Goal: Contribute content

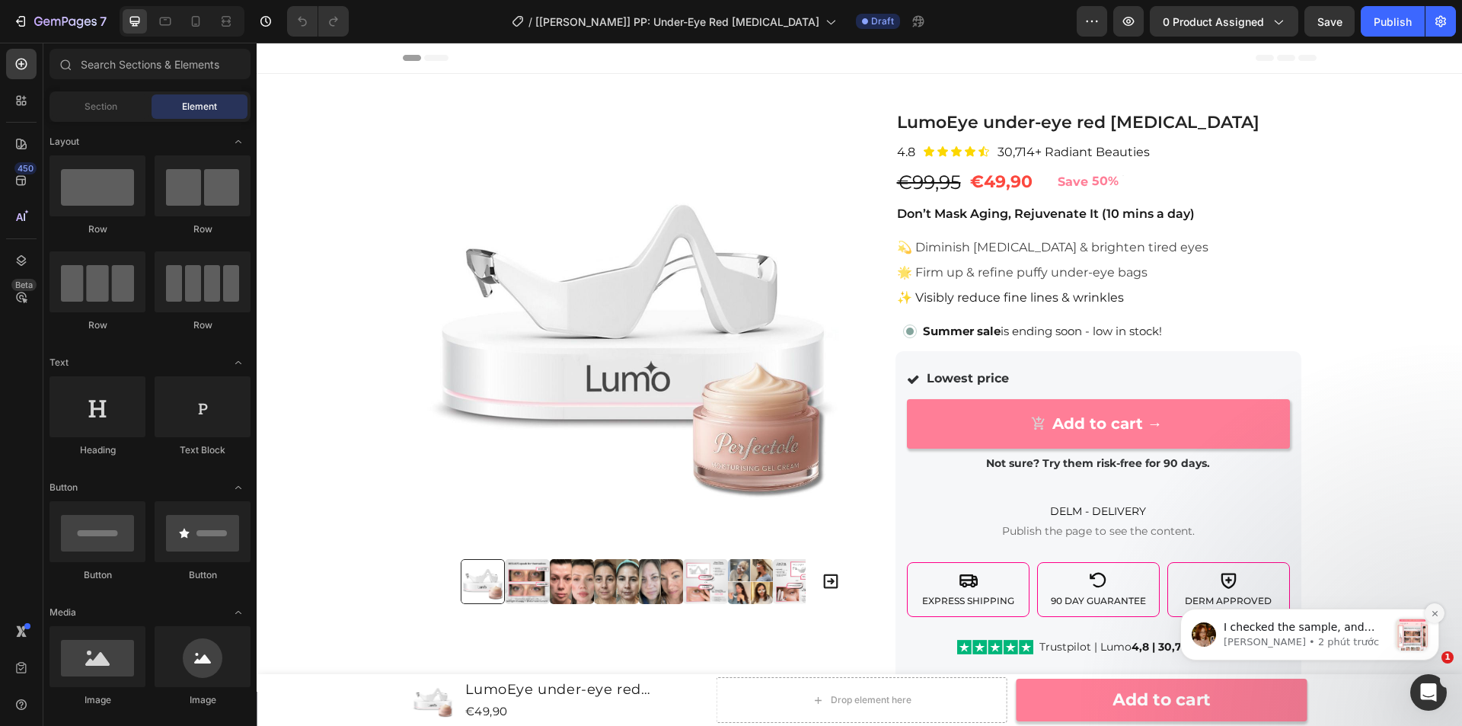
click at [1431, 611] on icon "Dismiss notification" at bounding box center [1435, 613] width 8 height 8
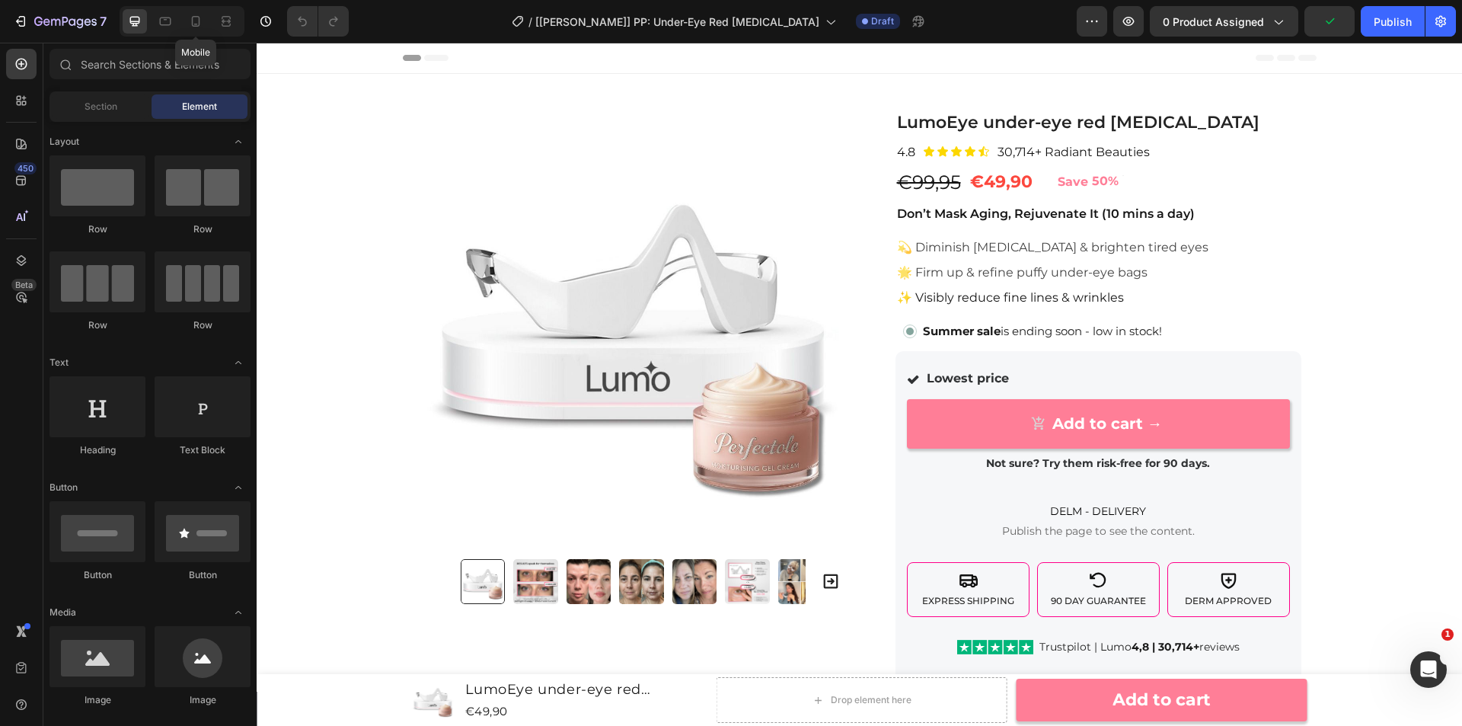
click at [193, 20] on icon at bounding box center [195, 21] width 15 height 15
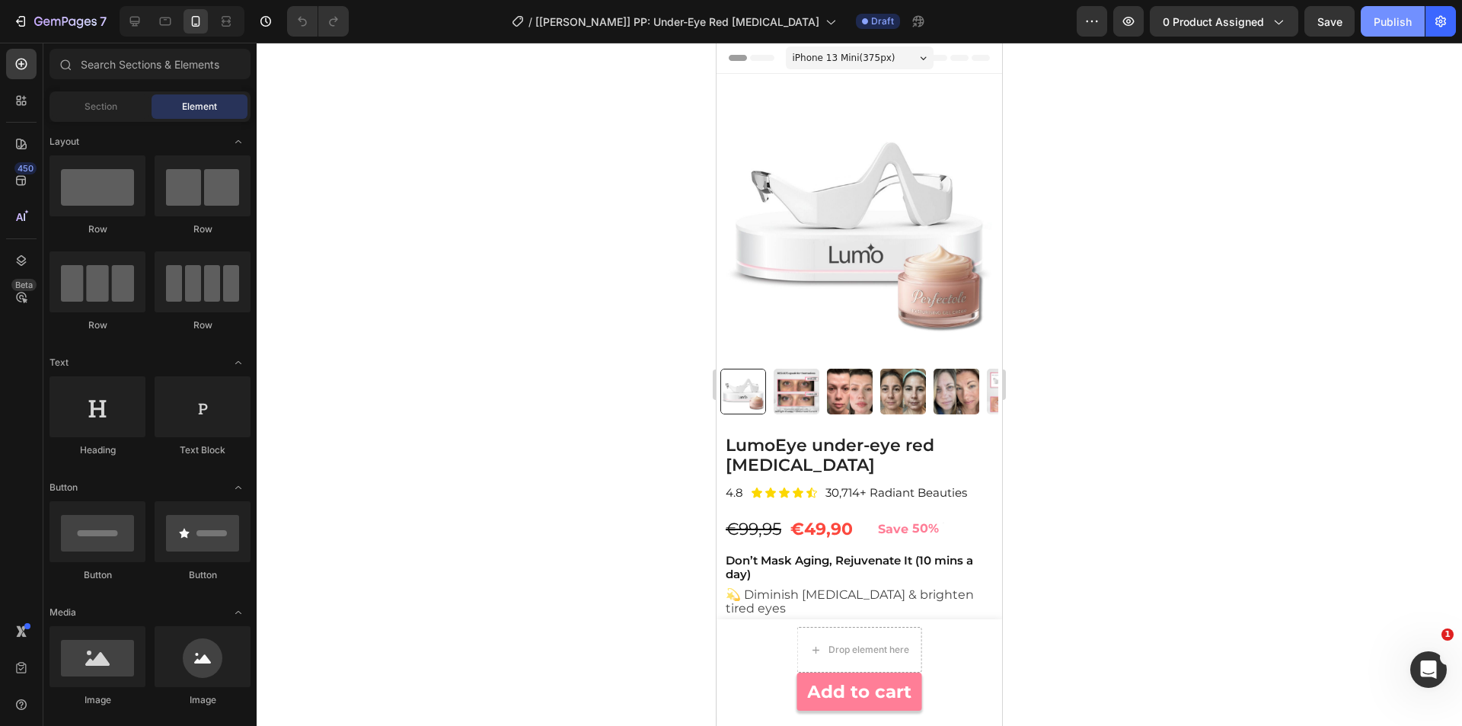
click at [1383, 15] on div "Publish" at bounding box center [1393, 22] width 38 height 16
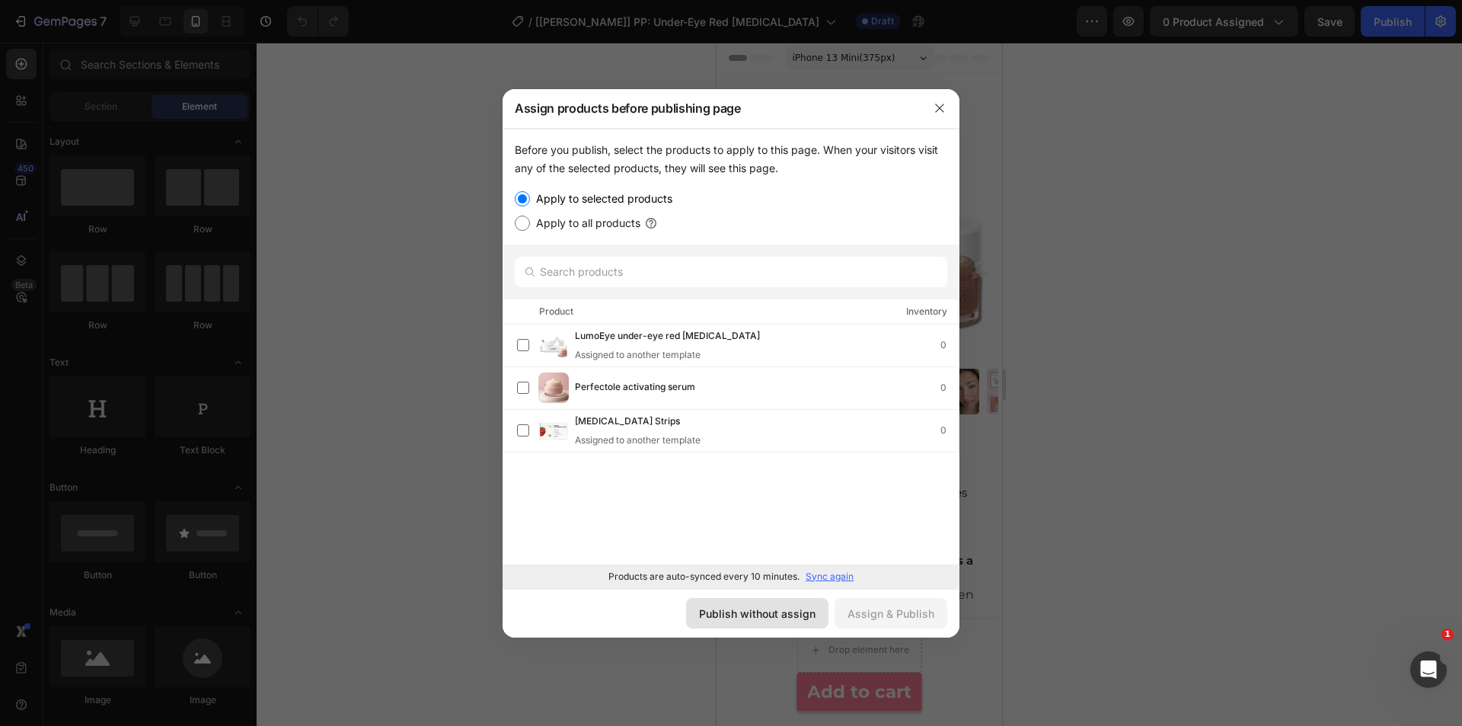
click at [802, 614] on div "Publish without assign" at bounding box center [757, 613] width 116 height 16
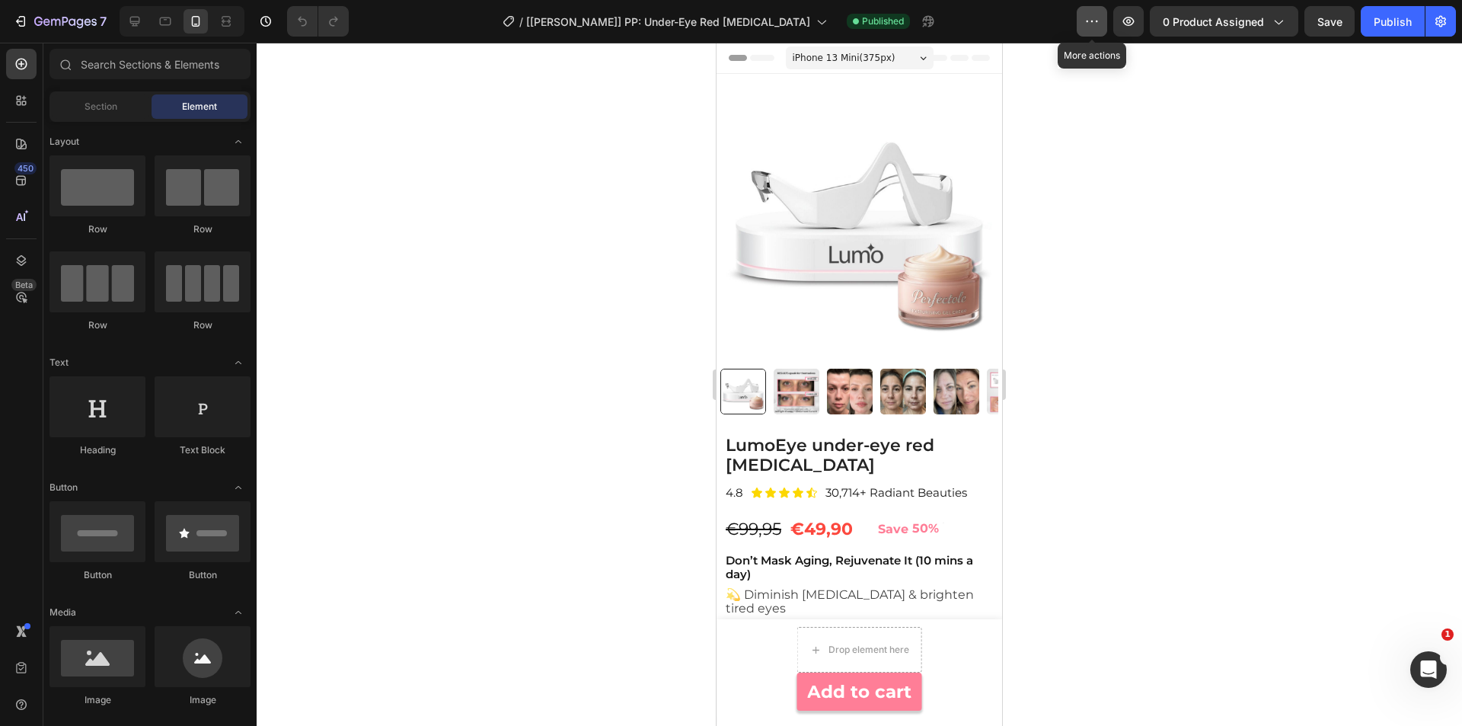
click at [1083, 27] on button "button" at bounding box center [1092, 21] width 30 height 30
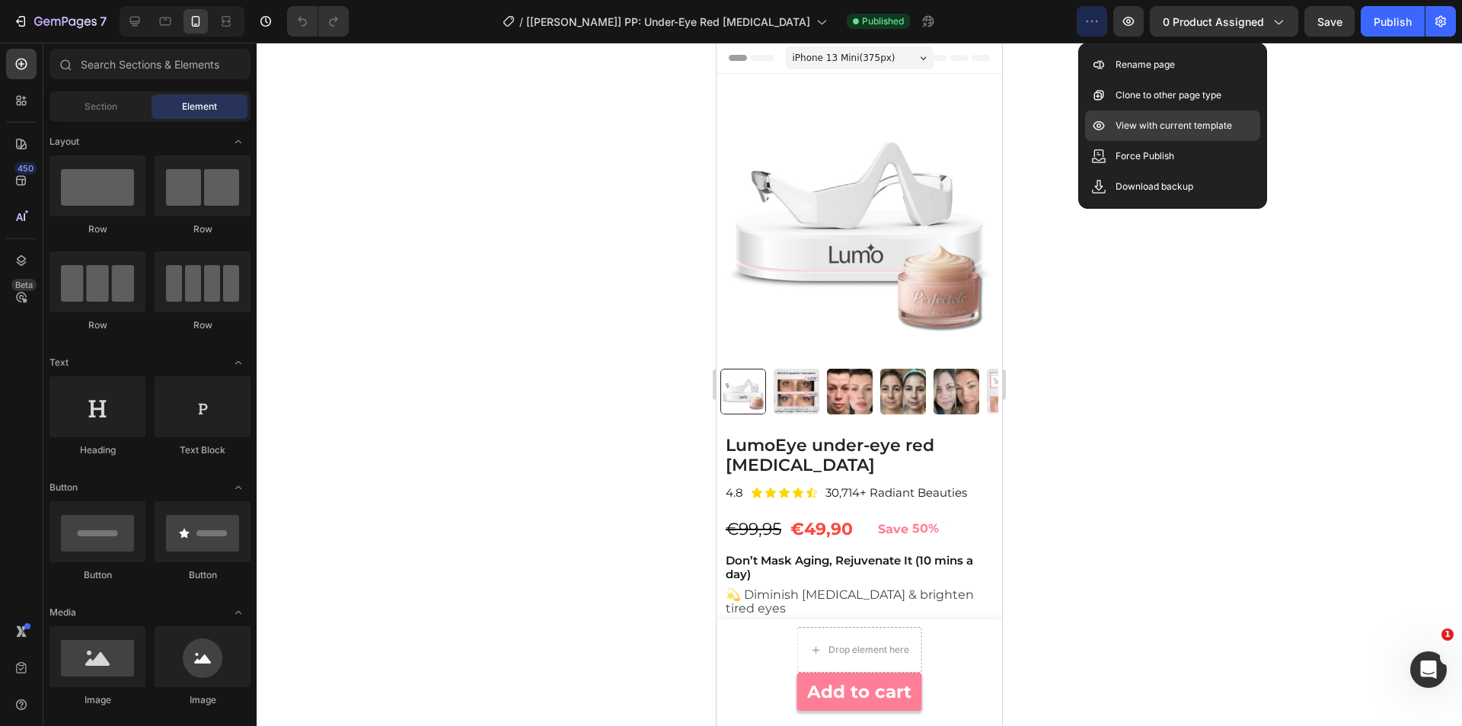
click at [1160, 121] on p "View with current template" at bounding box center [1173, 125] width 116 height 15
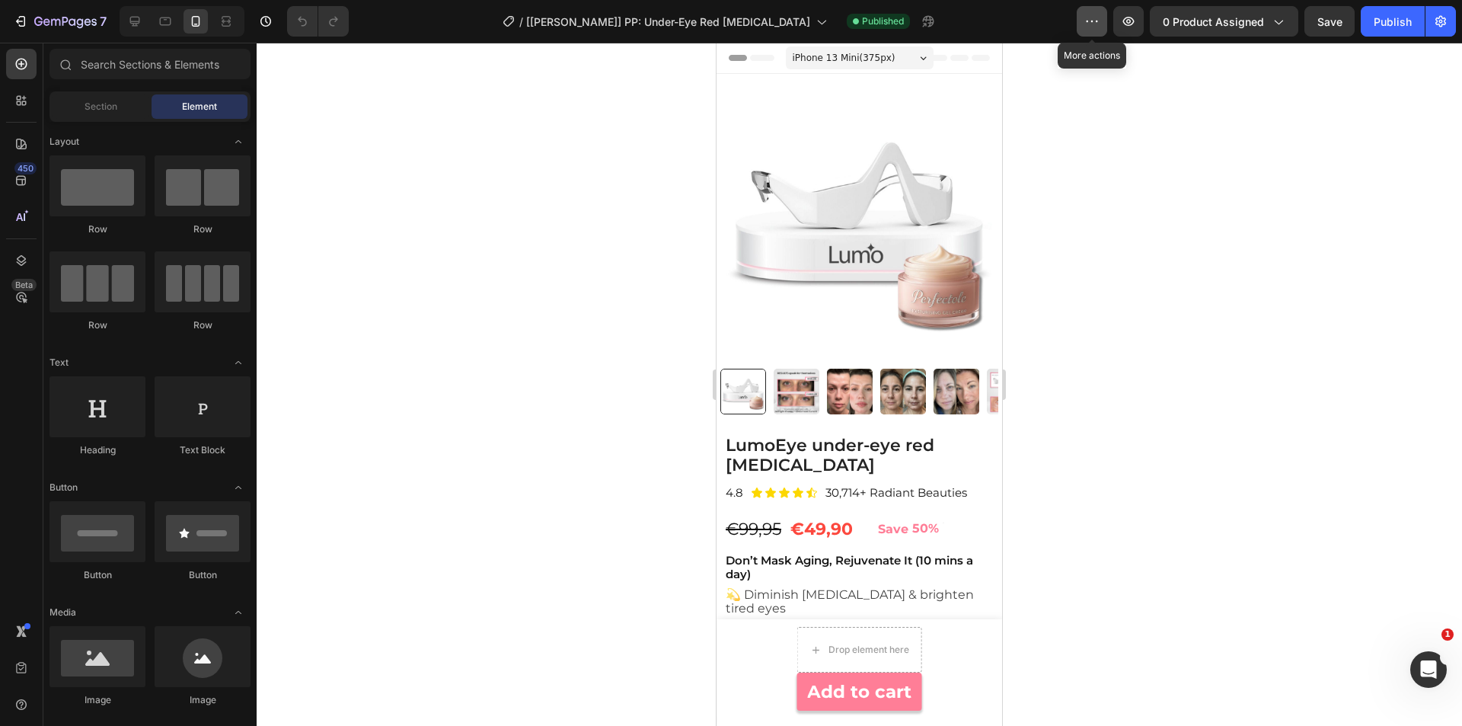
click at [1093, 14] on icon "button" at bounding box center [1091, 21] width 15 height 15
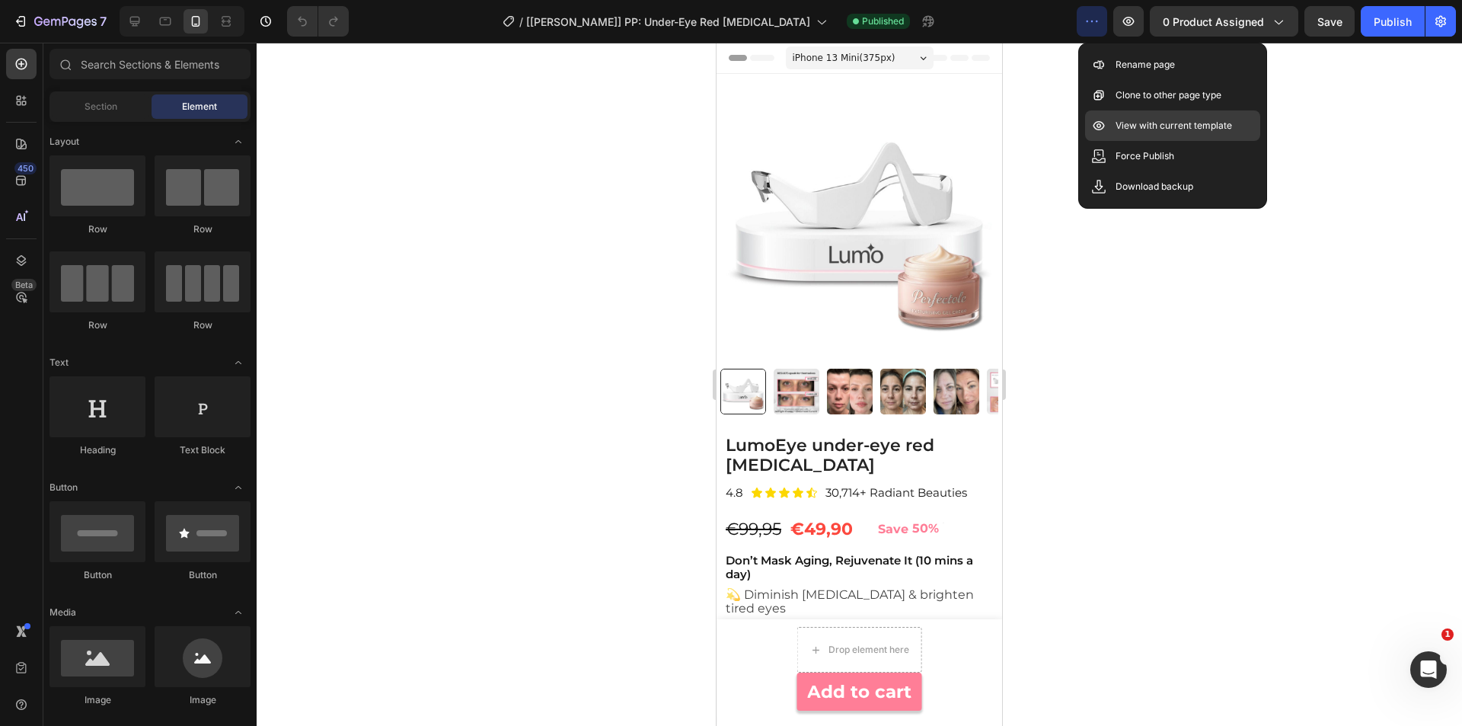
click at [1172, 122] on p "View with current template" at bounding box center [1173, 125] width 116 height 15
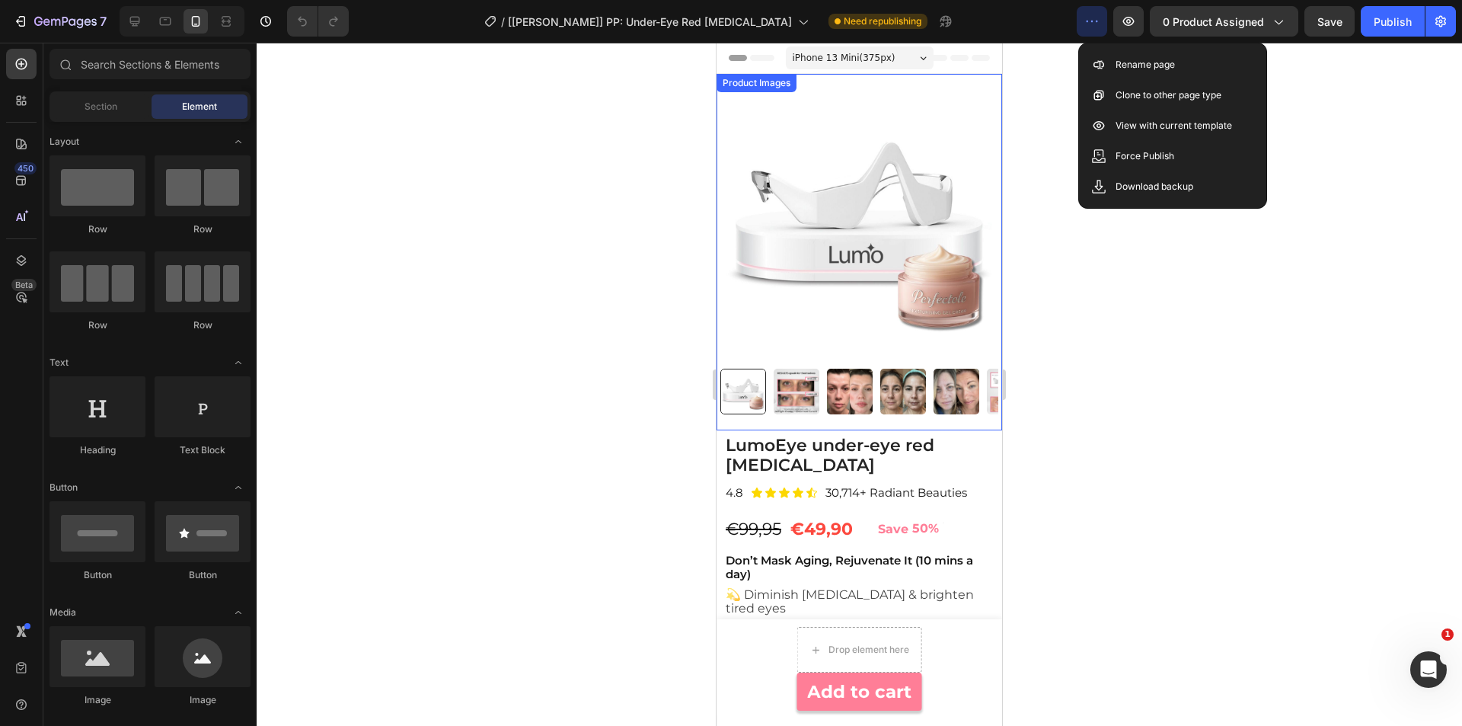
click at [815, 273] on img at bounding box center [859, 220] width 278 height 278
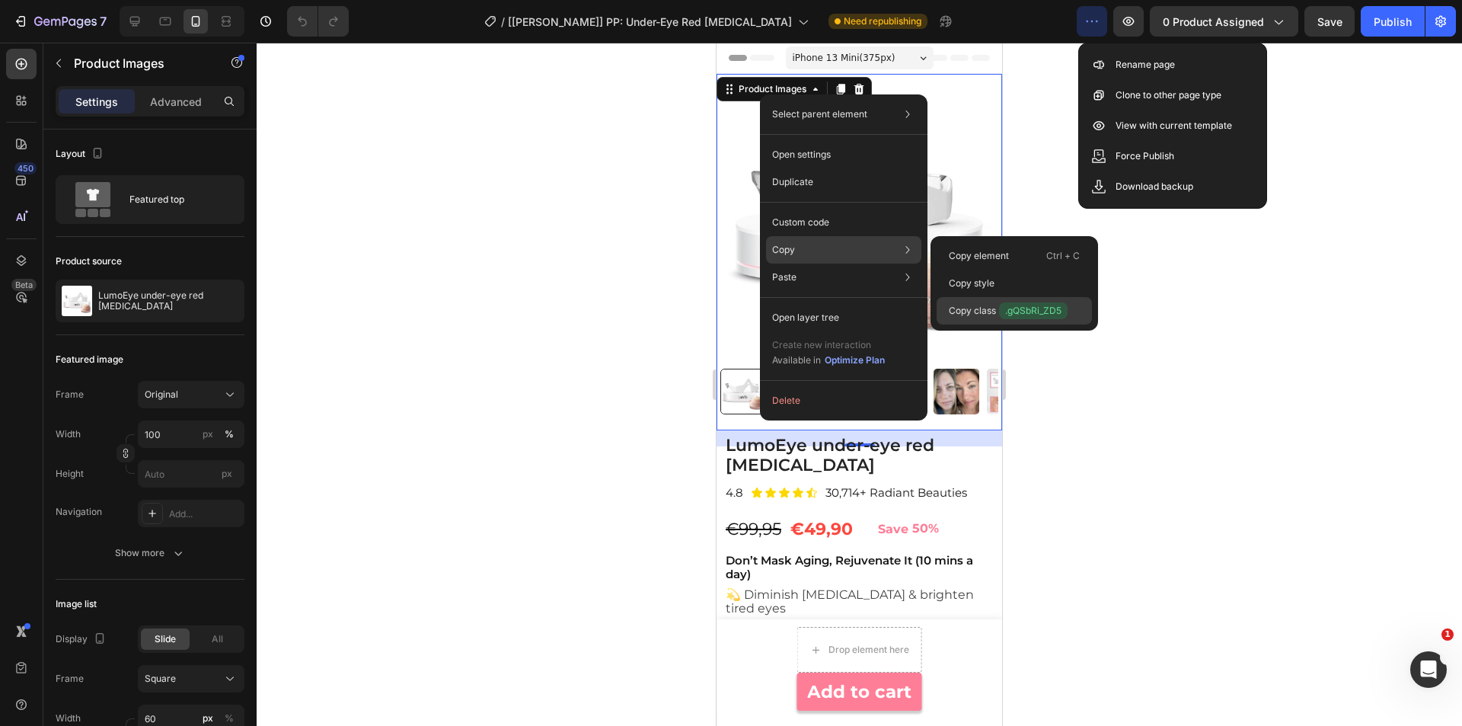
click at [1039, 306] on span ".gQSbRi_ZD5" at bounding box center [1033, 310] width 69 height 17
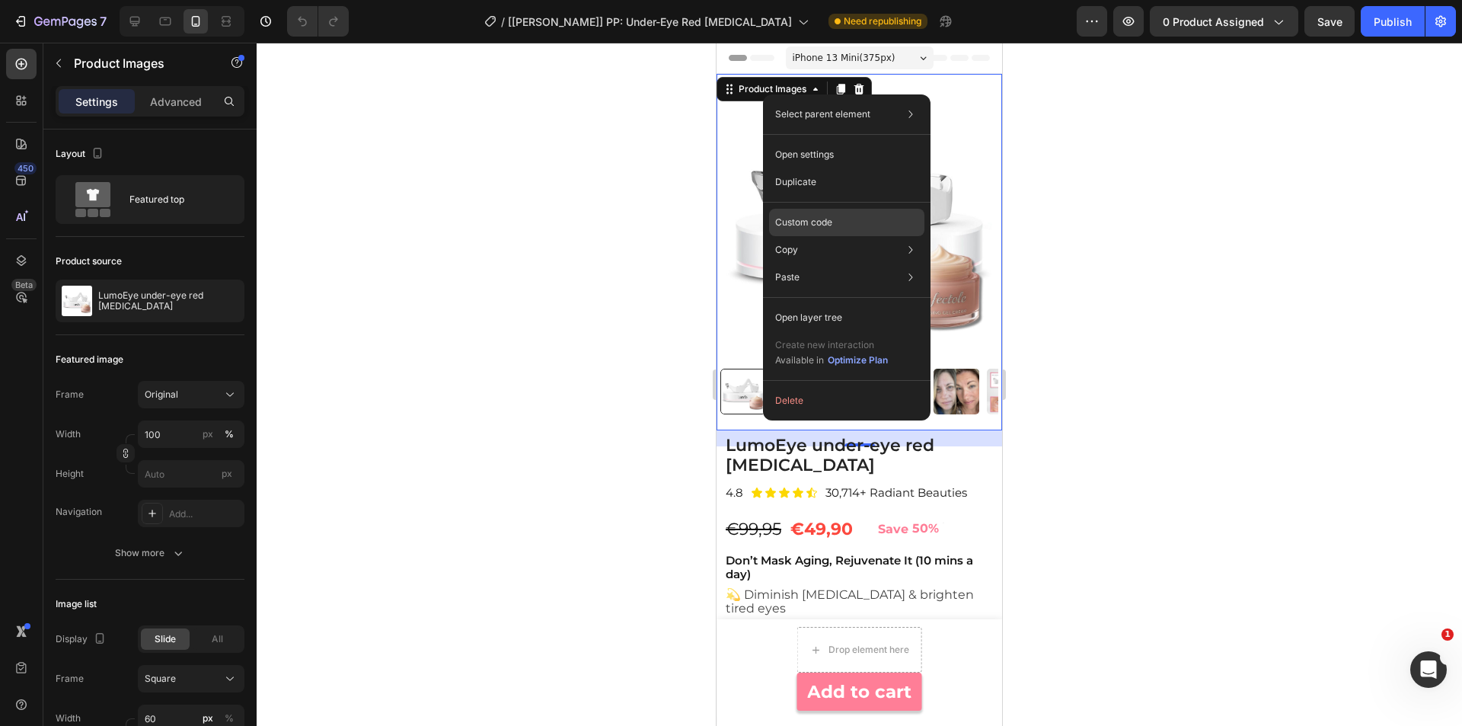
click at [823, 225] on p "Custom code" at bounding box center [803, 222] width 57 height 14
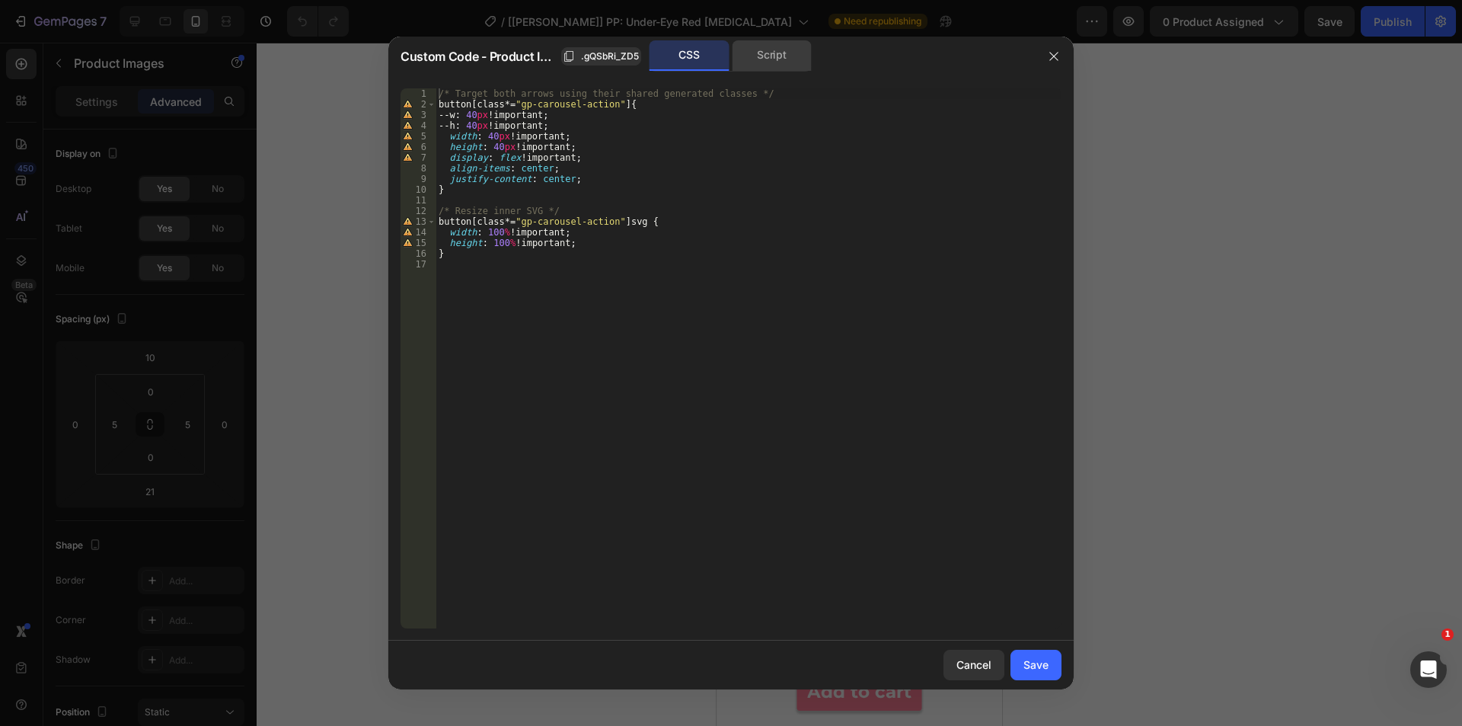
click at [761, 46] on div "Script" at bounding box center [772, 55] width 80 height 30
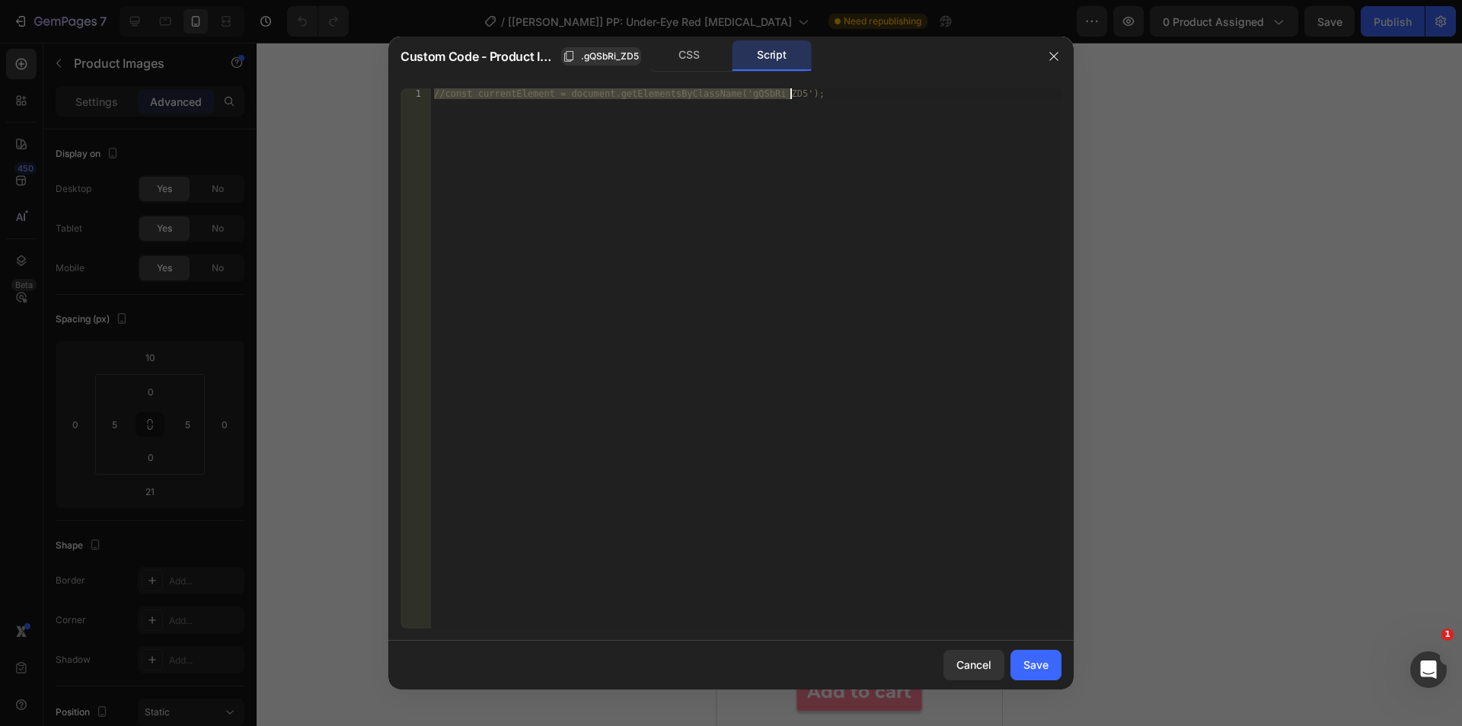
click at [631, 265] on div "//const currentElement = document.getElementsByClassName('gQSbRi_ZD5');" at bounding box center [746, 358] width 630 height 540
paste textarea "}"
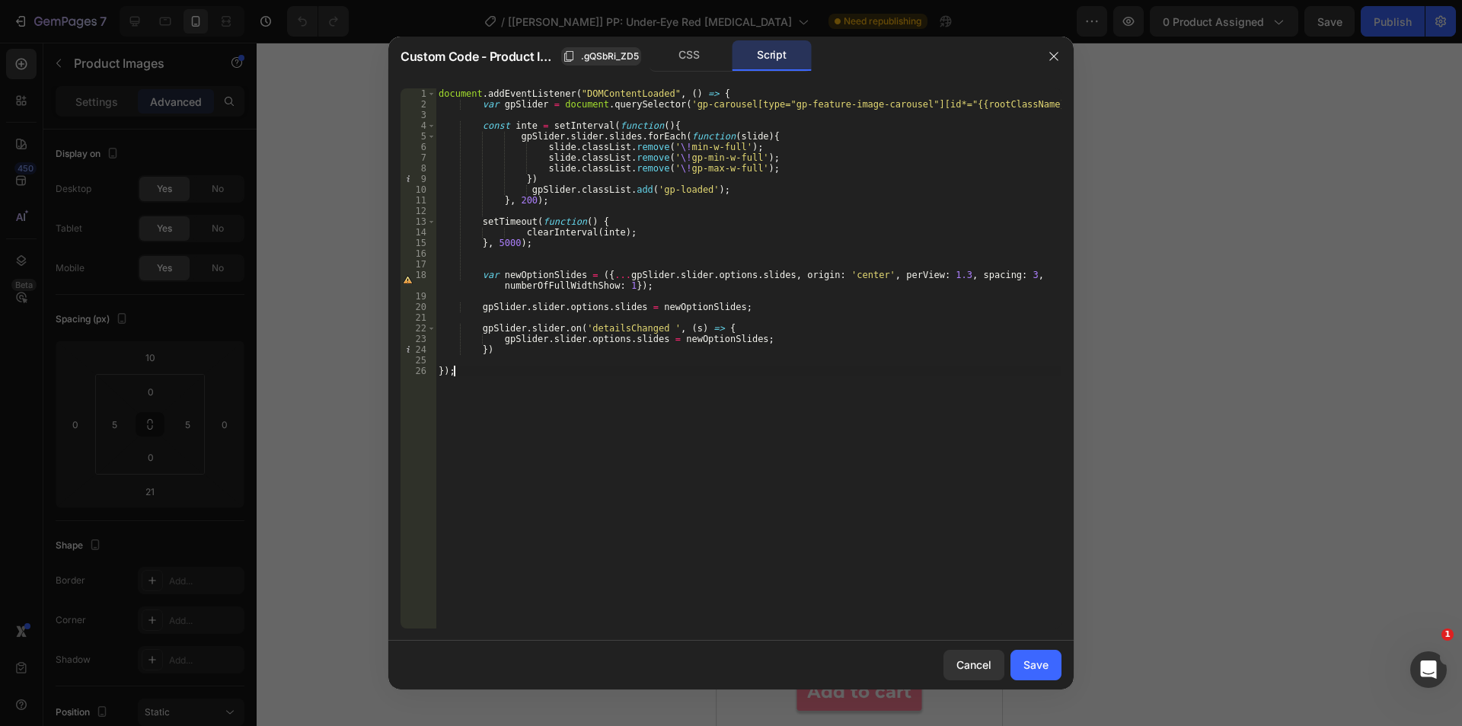
click at [562, 233] on div "document . addEventListener ( "DOMContentLoaded" , ( ) => { var gpSlider = docu…" at bounding box center [749, 368] width 626 height 561
type textarea "clearInterval(inte);"
click at [562, 233] on div "document . addEventListener ( "DOMContentLoaded" , ( ) => { var gpSlider = docu…" at bounding box center [749, 368] width 626 height 561
click at [509, 266] on div "document . addEventListener ( "DOMContentLoaded" , ( ) => { var gpSlider = docu…" at bounding box center [749, 368] width 626 height 561
click at [1024, 659] on div "Save" at bounding box center [1035, 664] width 25 height 16
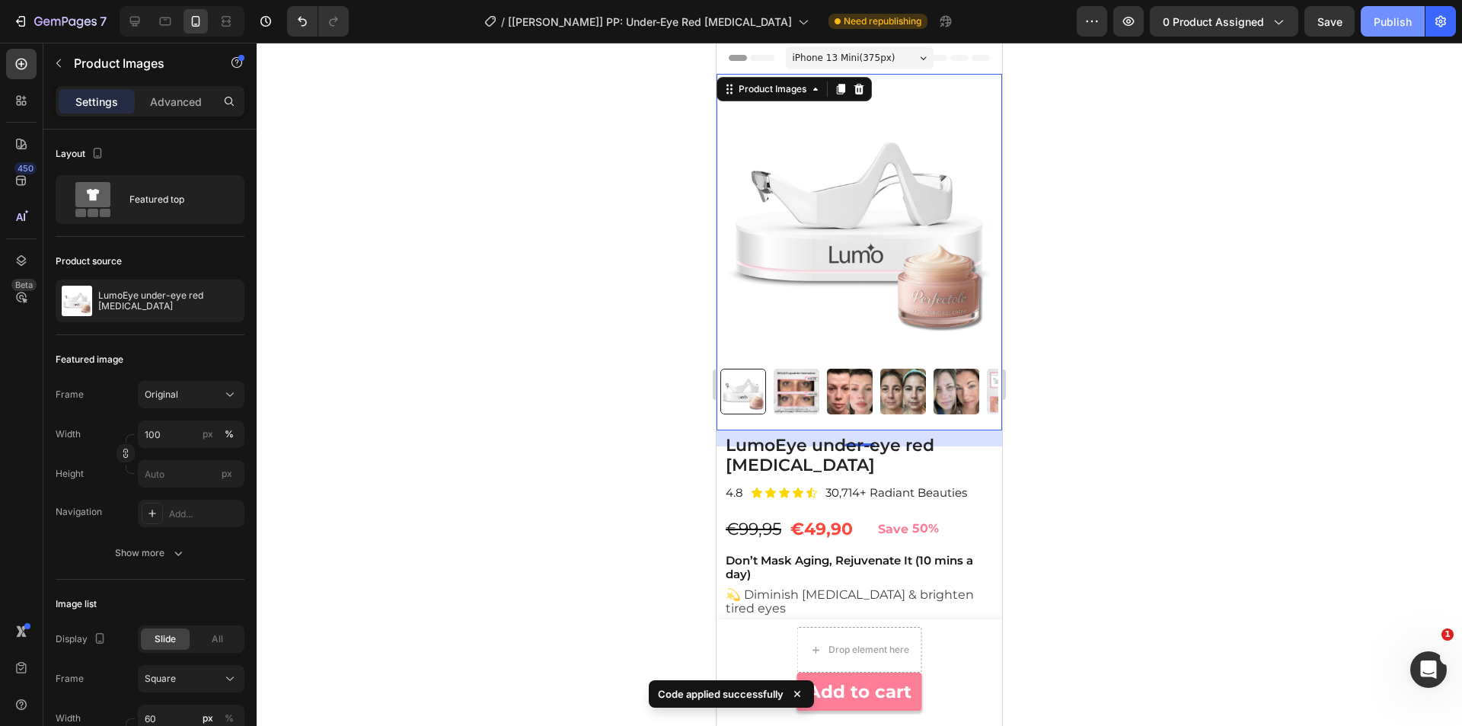
click at [1407, 21] on div "Publish" at bounding box center [1393, 22] width 38 height 16
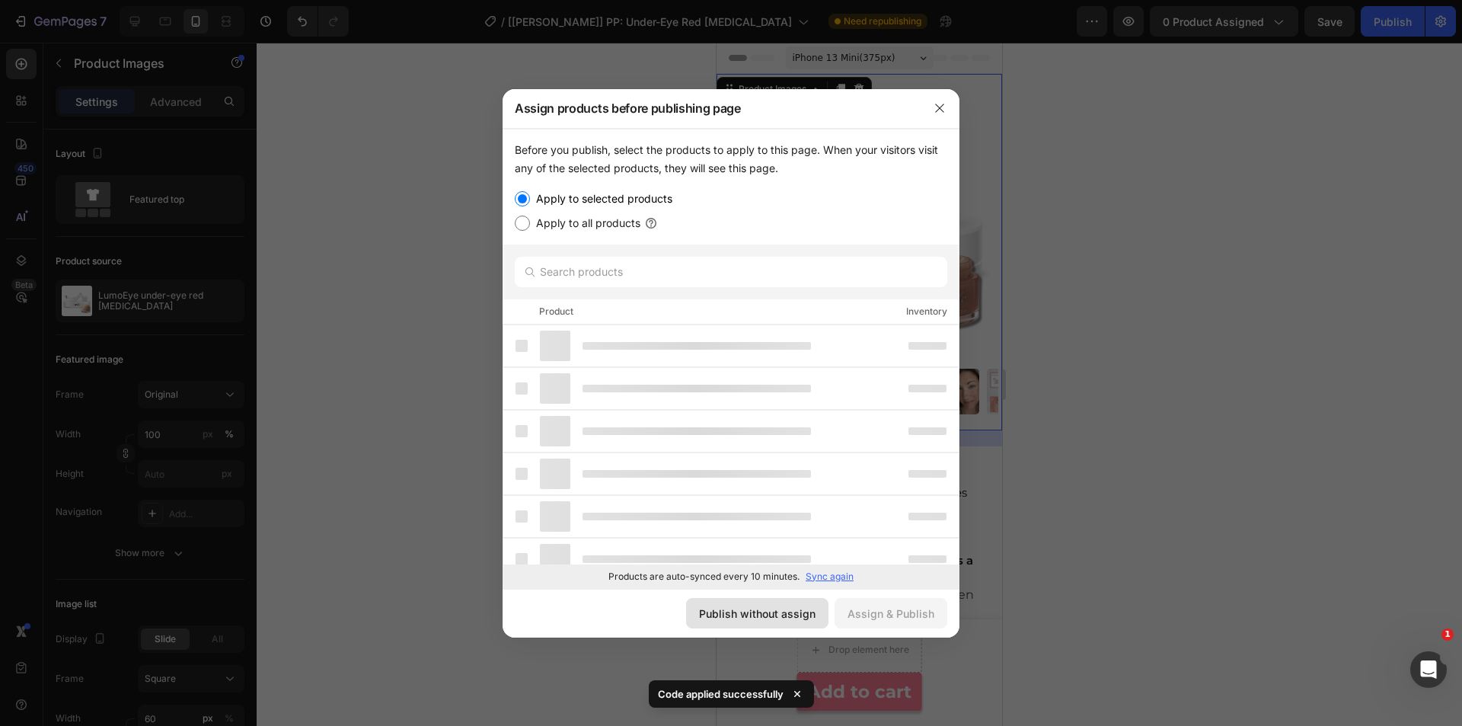
click at [806, 620] on div "Publish without assign" at bounding box center [757, 613] width 116 height 16
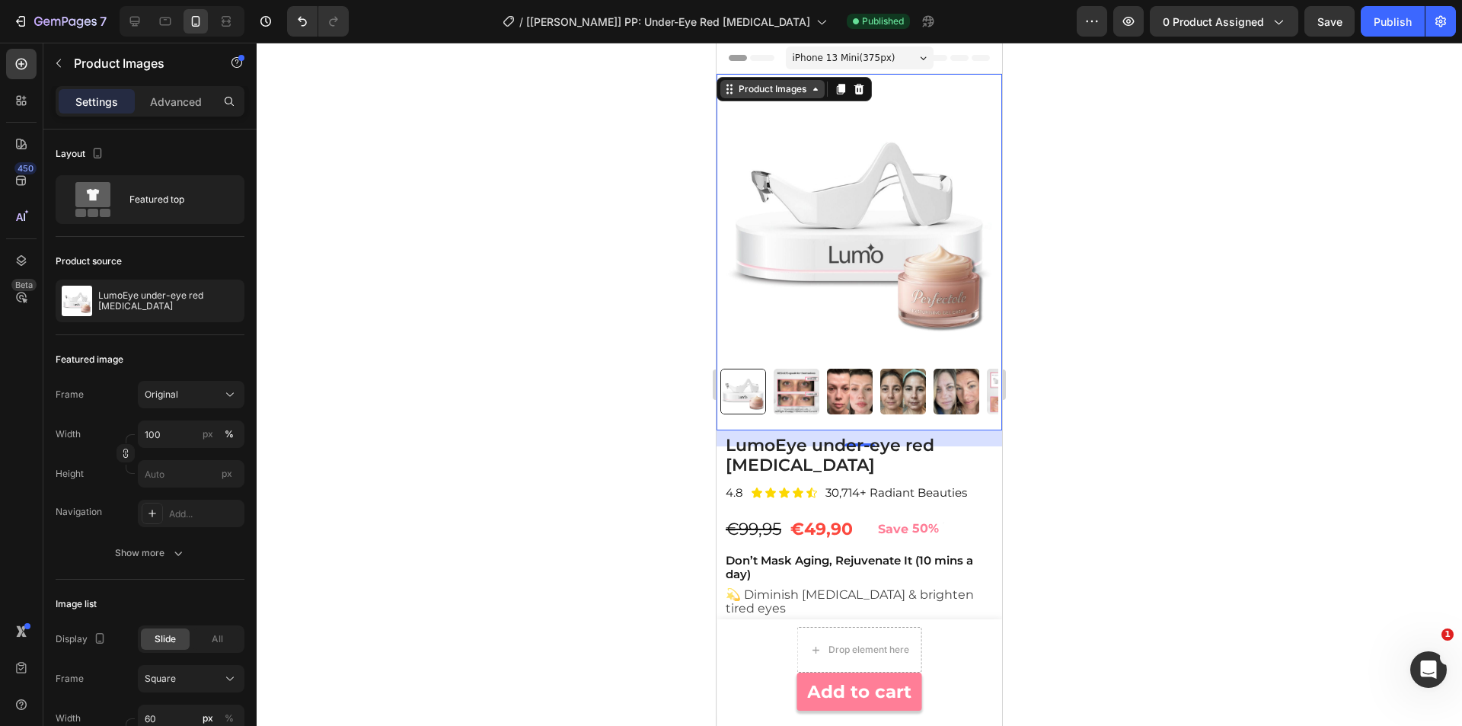
click at [761, 91] on div "Product Images" at bounding box center [773, 89] width 74 height 14
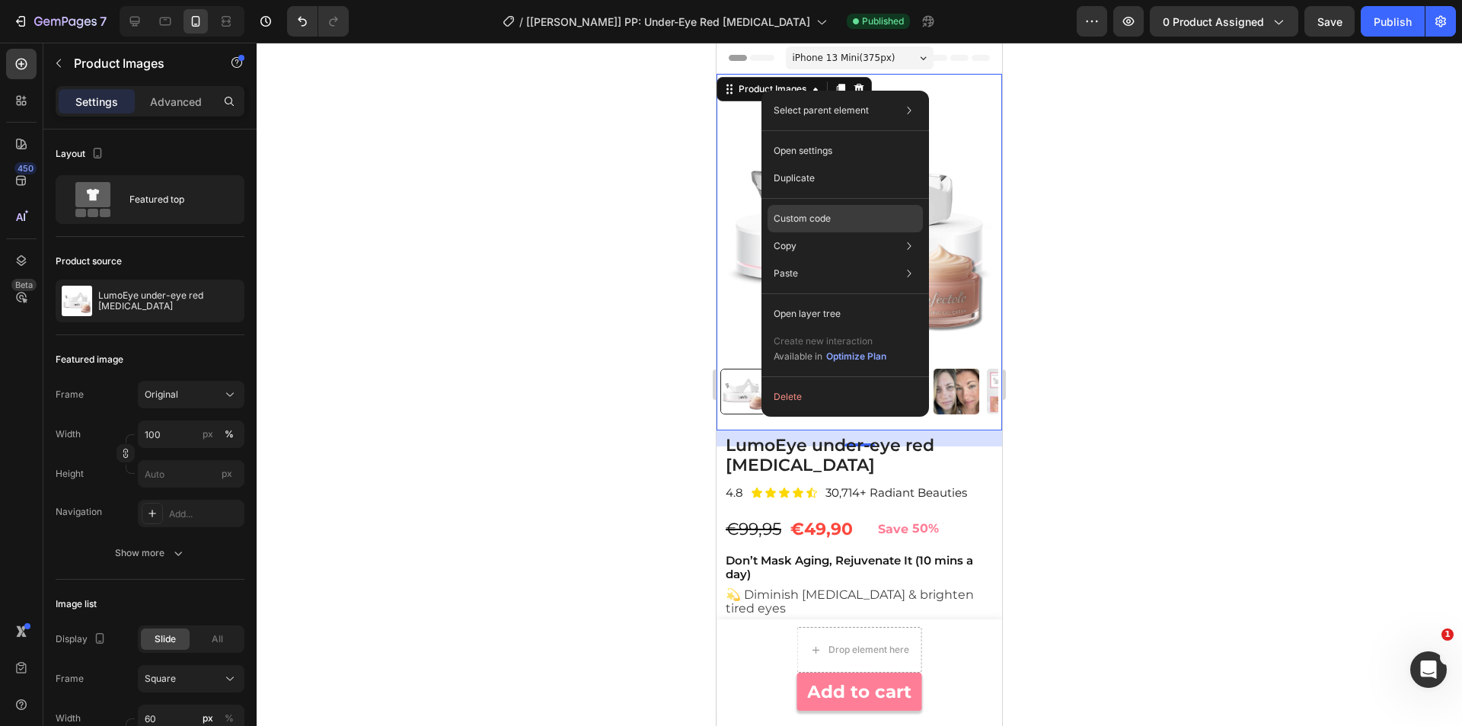
click at [803, 225] on p "Custom code" at bounding box center [802, 219] width 57 height 14
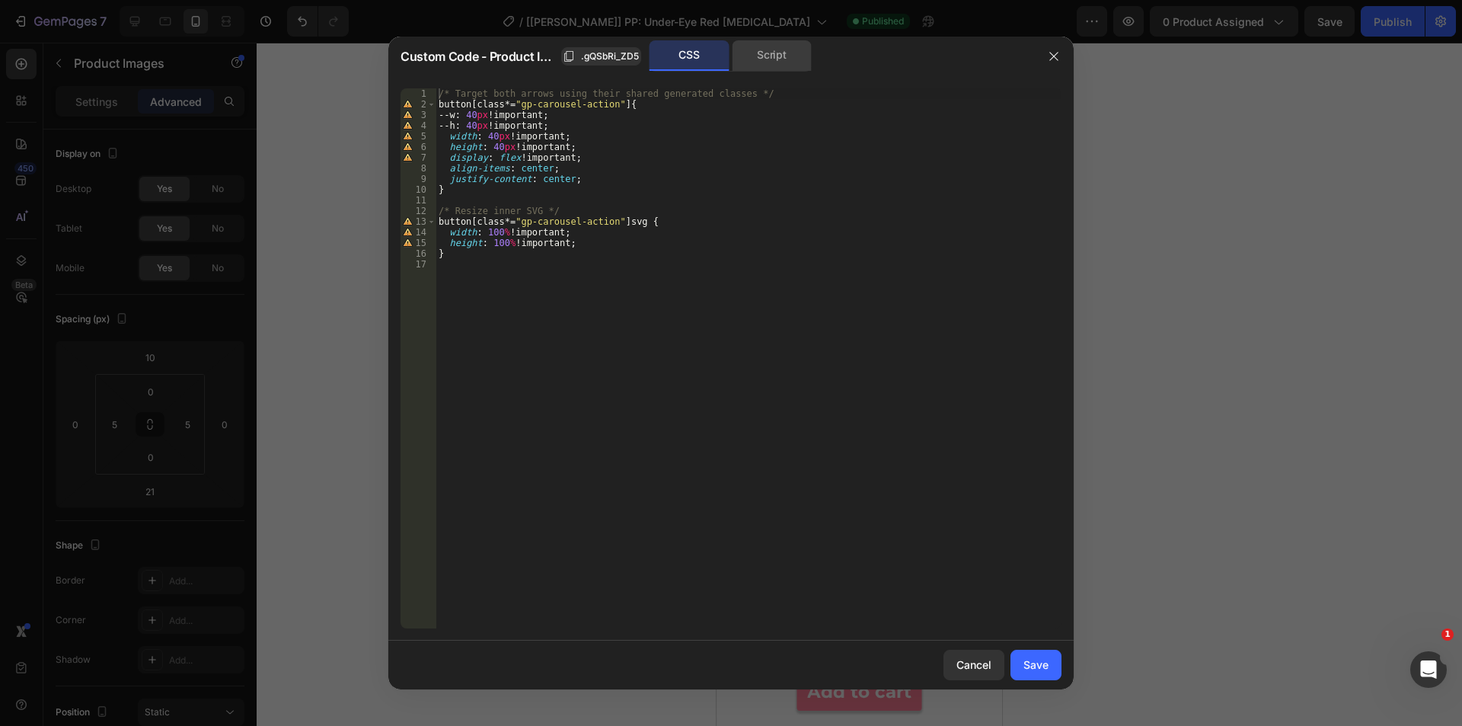
click at [770, 43] on div "Script" at bounding box center [772, 55] width 80 height 30
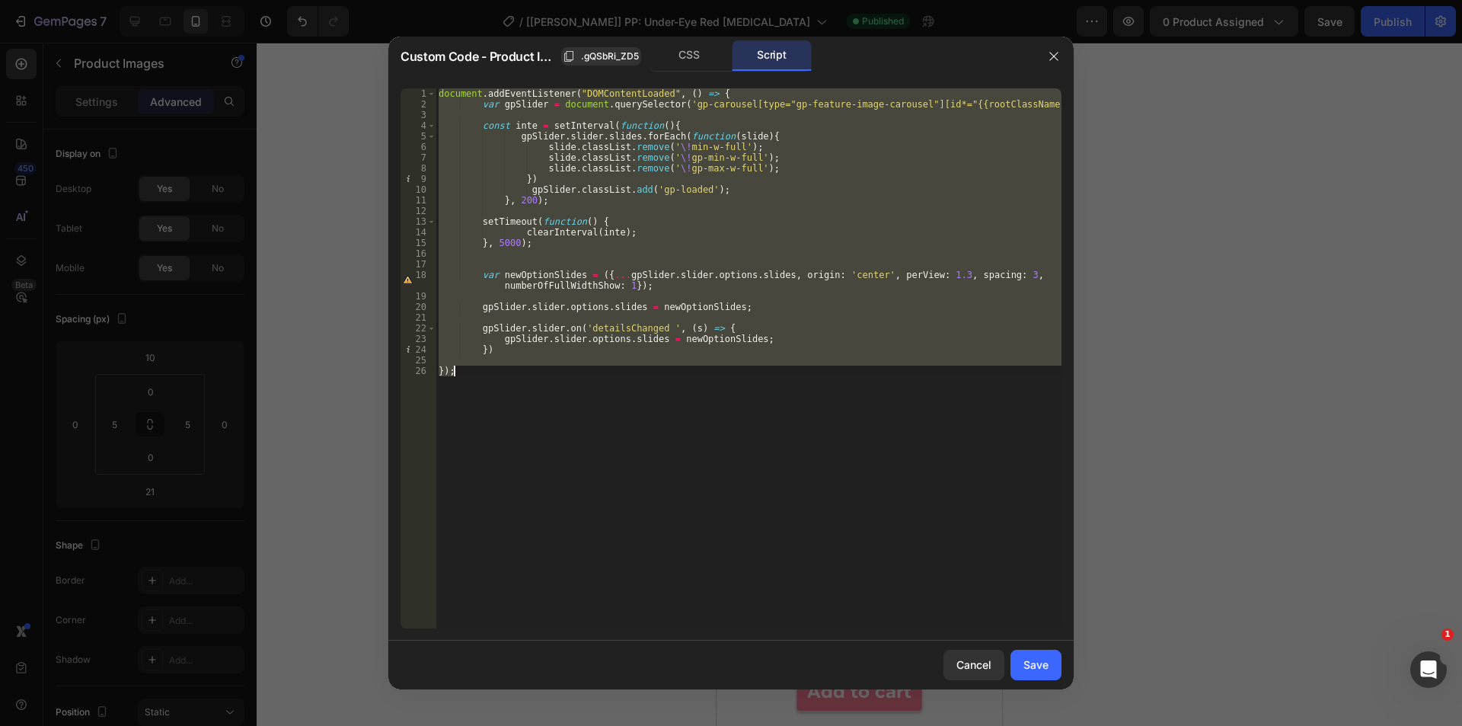
click at [735, 204] on div "document . addEventListener ( "DOMContentLoaded" , ( ) => { var gpSlider = docu…" at bounding box center [749, 358] width 626 height 540
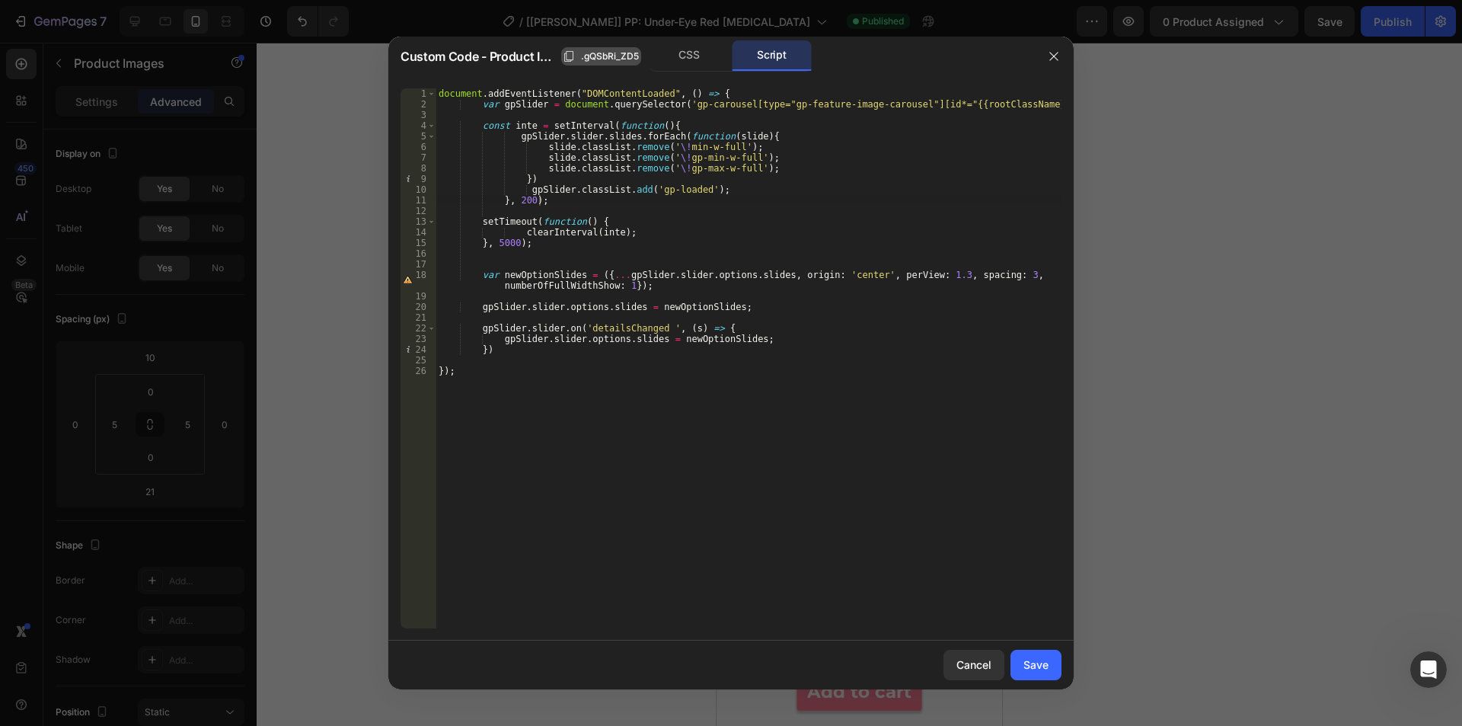
click at [605, 58] on span ".gQSbRi_ZD5" at bounding box center [610, 56] width 58 height 14
drag, startPoint x: 932, startPoint y: 103, endPoint x: 1016, endPoint y: 102, distance: 84.5
click at [1016, 102] on div "document . addEventListener ( "DOMContentLoaded" , ( ) => { var gpSlider = docu…" at bounding box center [749, 368] width 626 height 561
paste textarea ".gQSbRi_ZD5"
click at [825, 334] on div "document . addEventListener ( "DOMContentLoaded" , ( ) => { var gpSlider = docu…" at bounding box center [749, 368] width 626 height 561
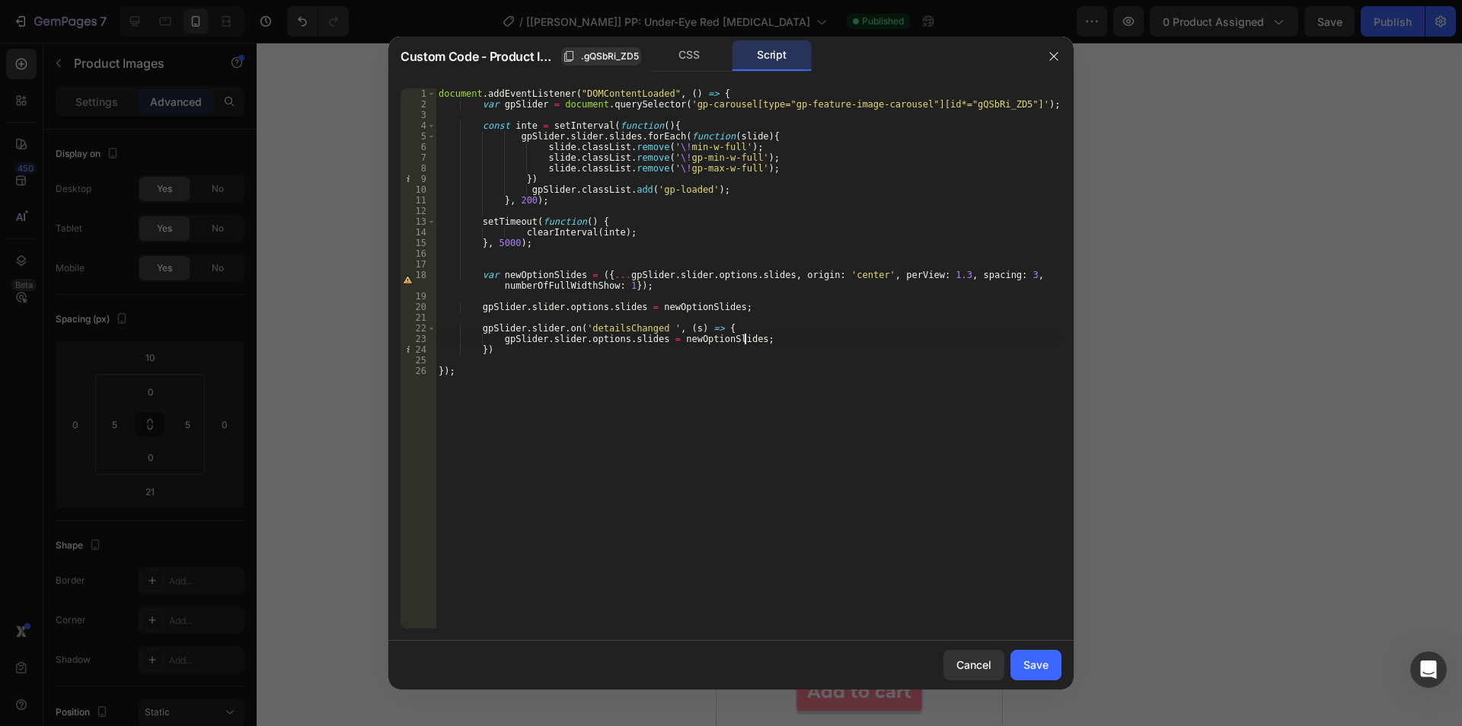
type textarea "});"
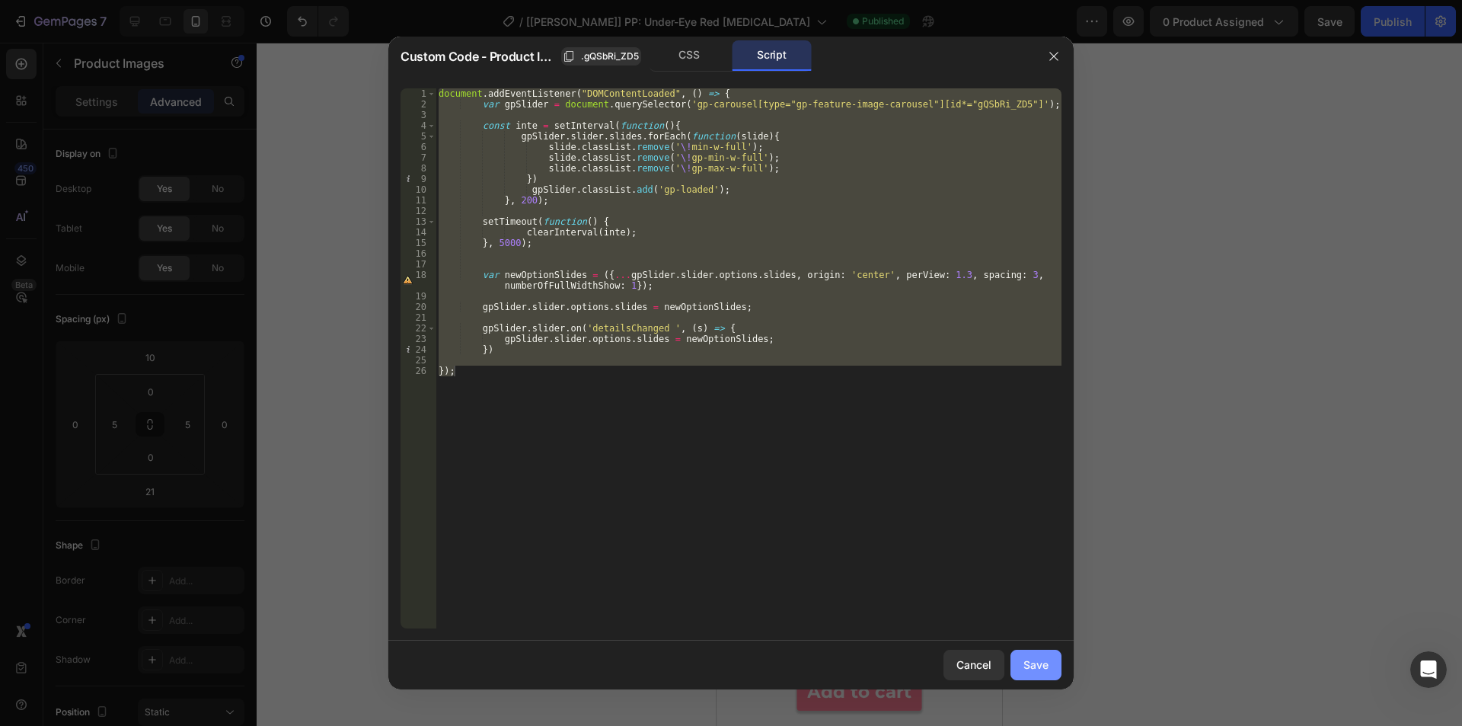
click at [1035, 672] on div "Save" at bounding box center [1035, 664] width 25 height 16
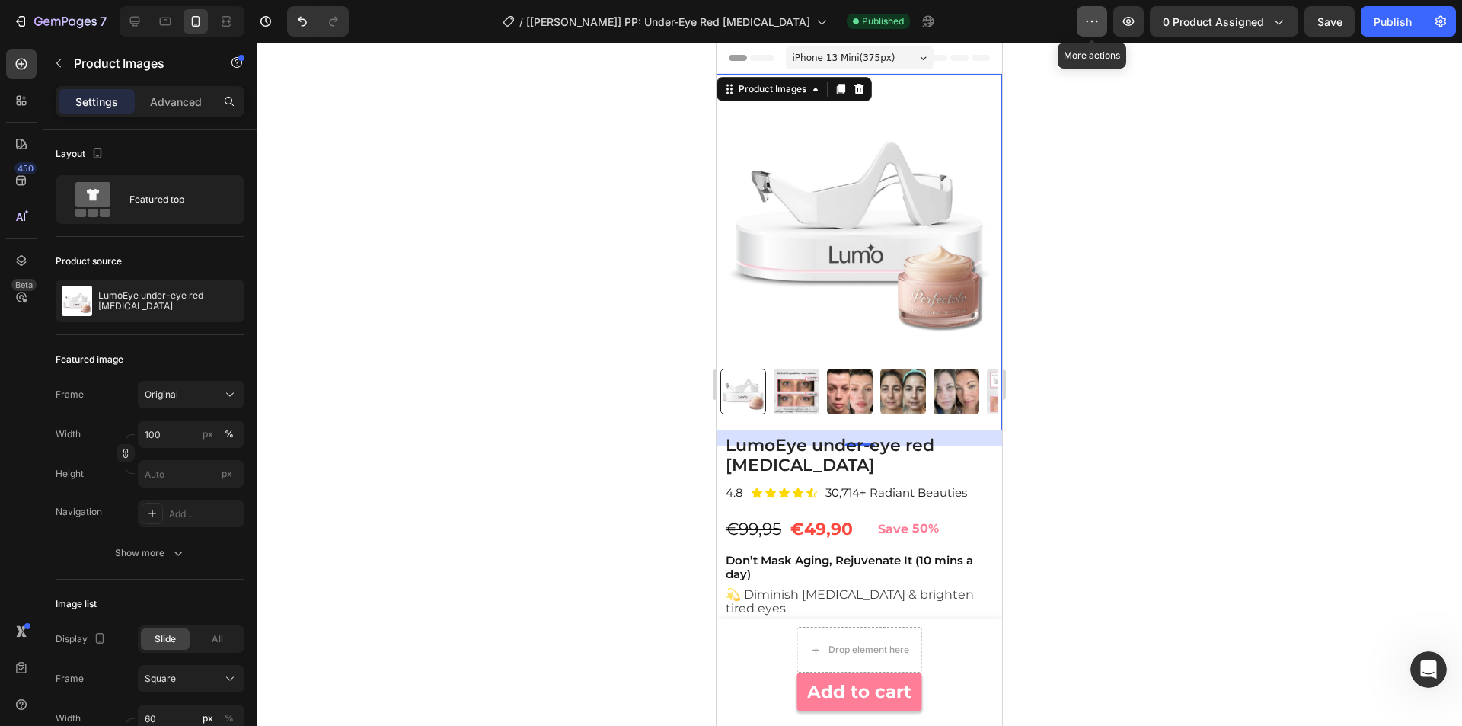
click at [1096, 22] on icon "button" at bounding box center [1091, 21] width 15 height 15
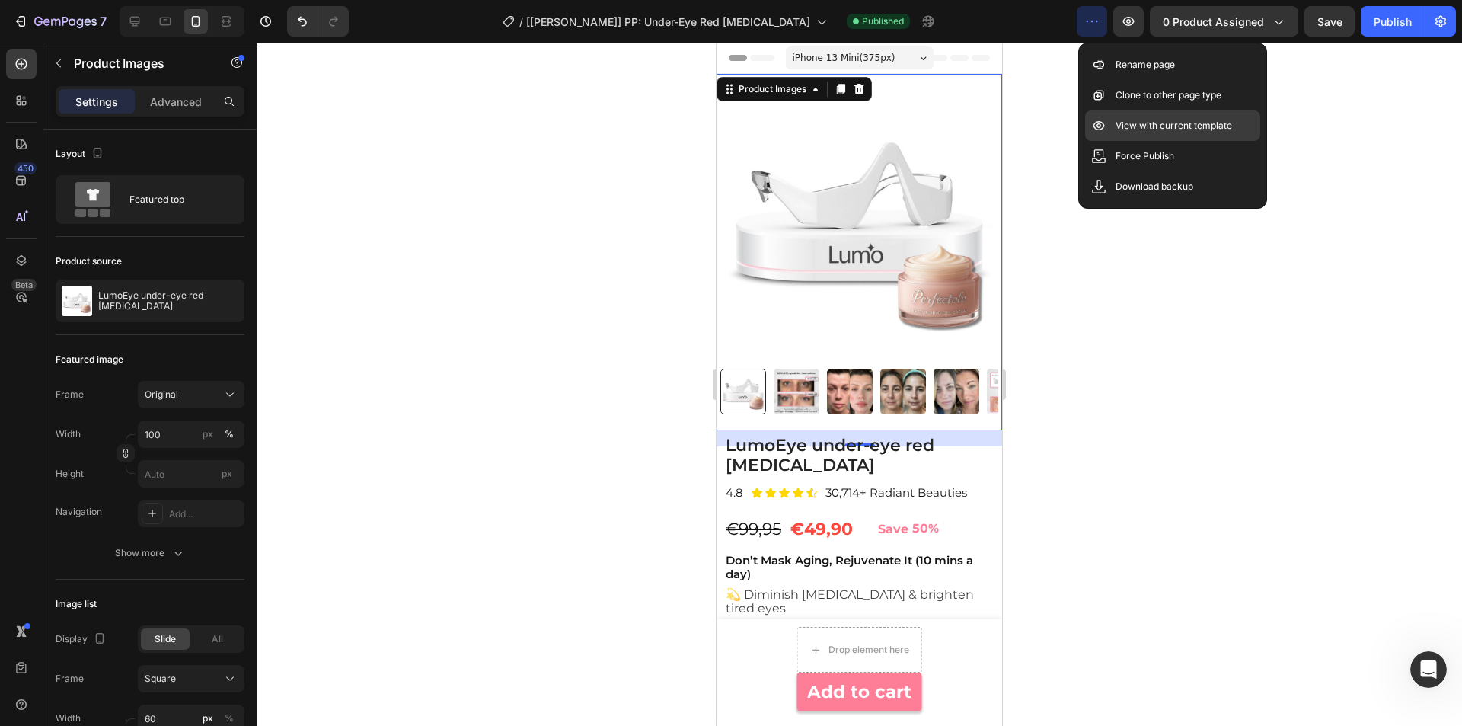
click at [1147, 129] on p "View with current template" at bounding box center [1173, 125] width 116 height 15
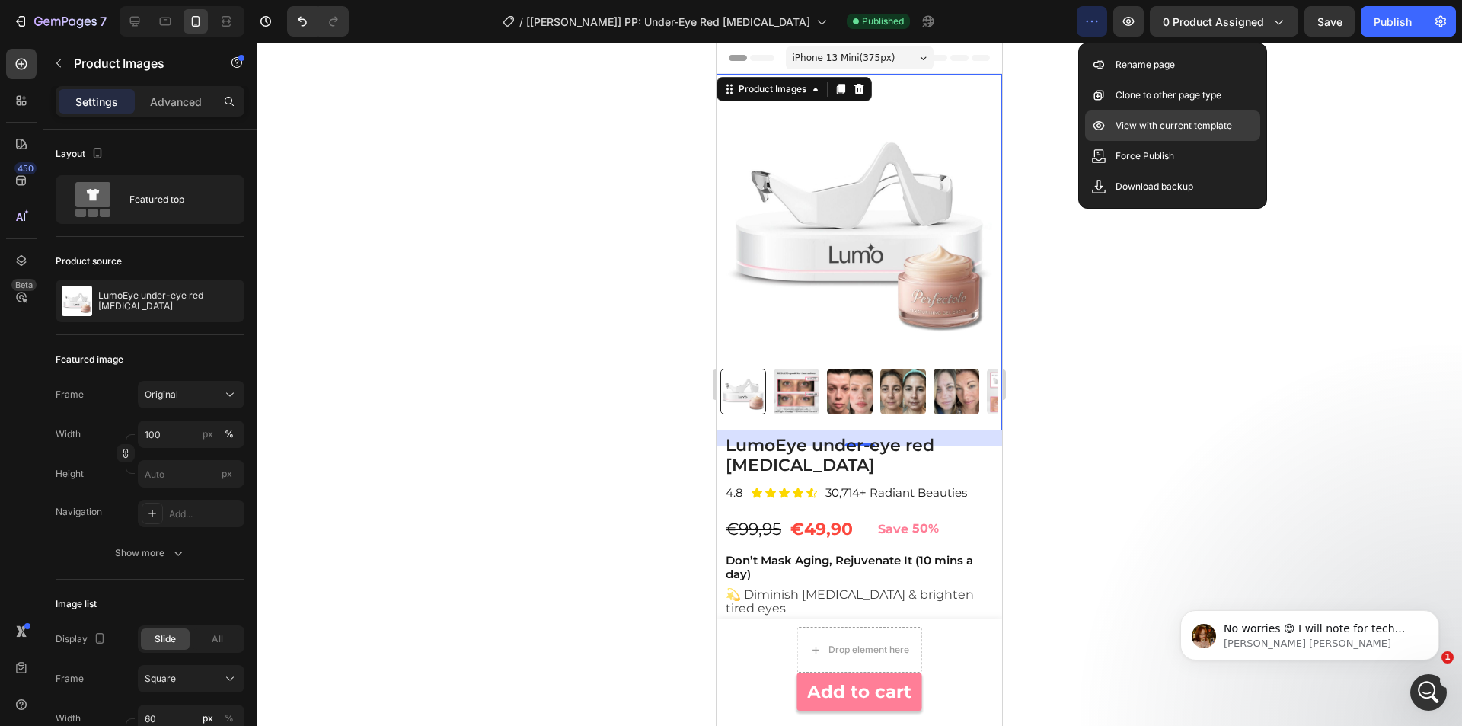
click at [1173, 129] on p "View with current template" at bounding box center [1173, 125] width 116 height 15
click at [1219, 124] on p "View with current template" at bounding box center [1173, 125] width 116 height 15
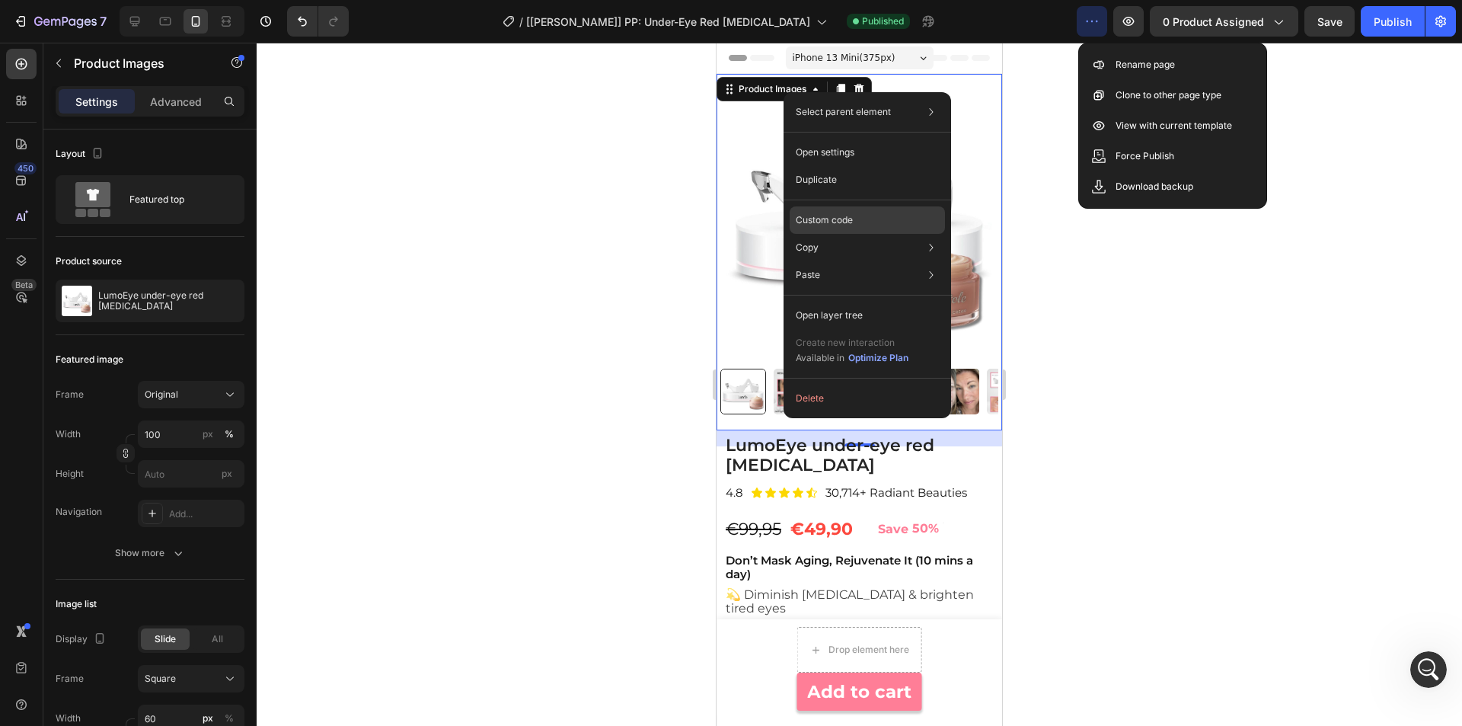
click at [856, 261] on div "Custom code" at bounding box center [867, 274] width 155 height 27
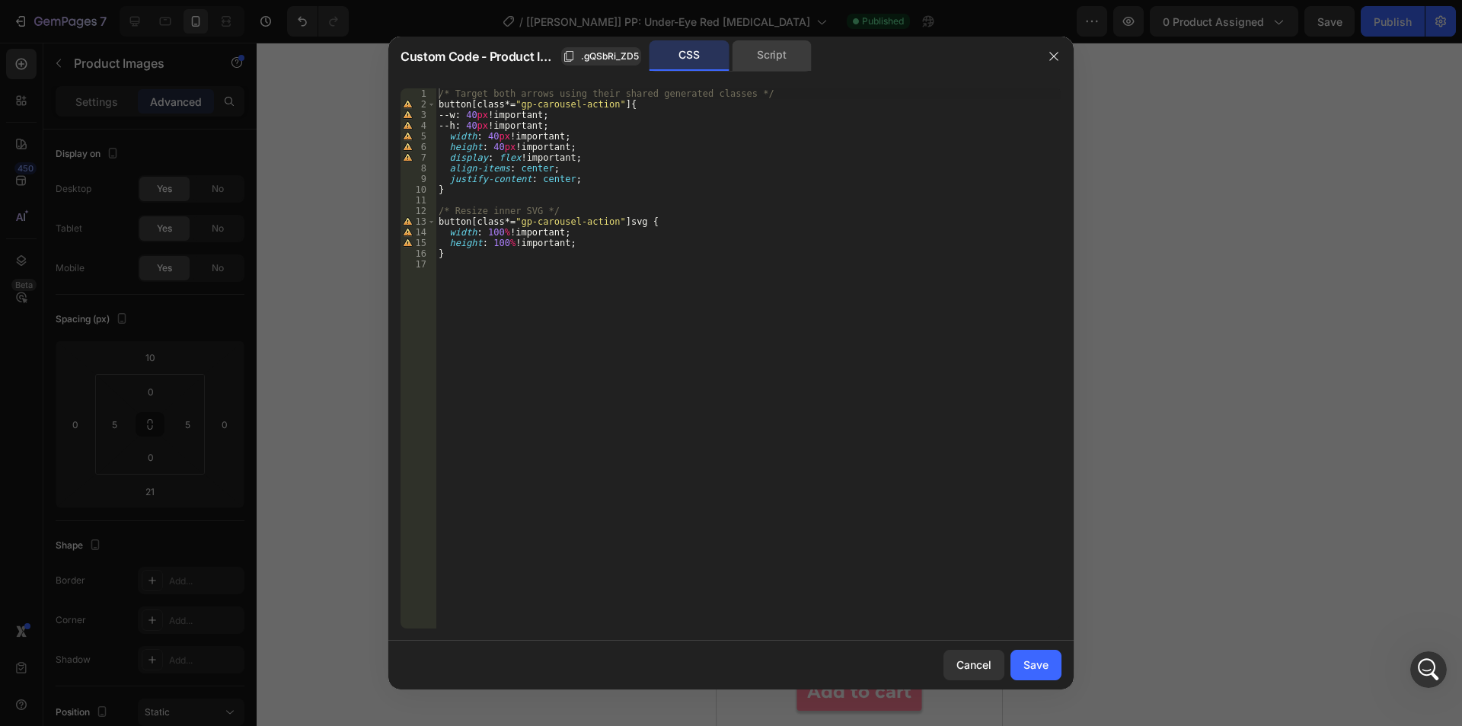
click at [754, 43] on div "Script" at bounding box center [772, 55] width 80 height 30
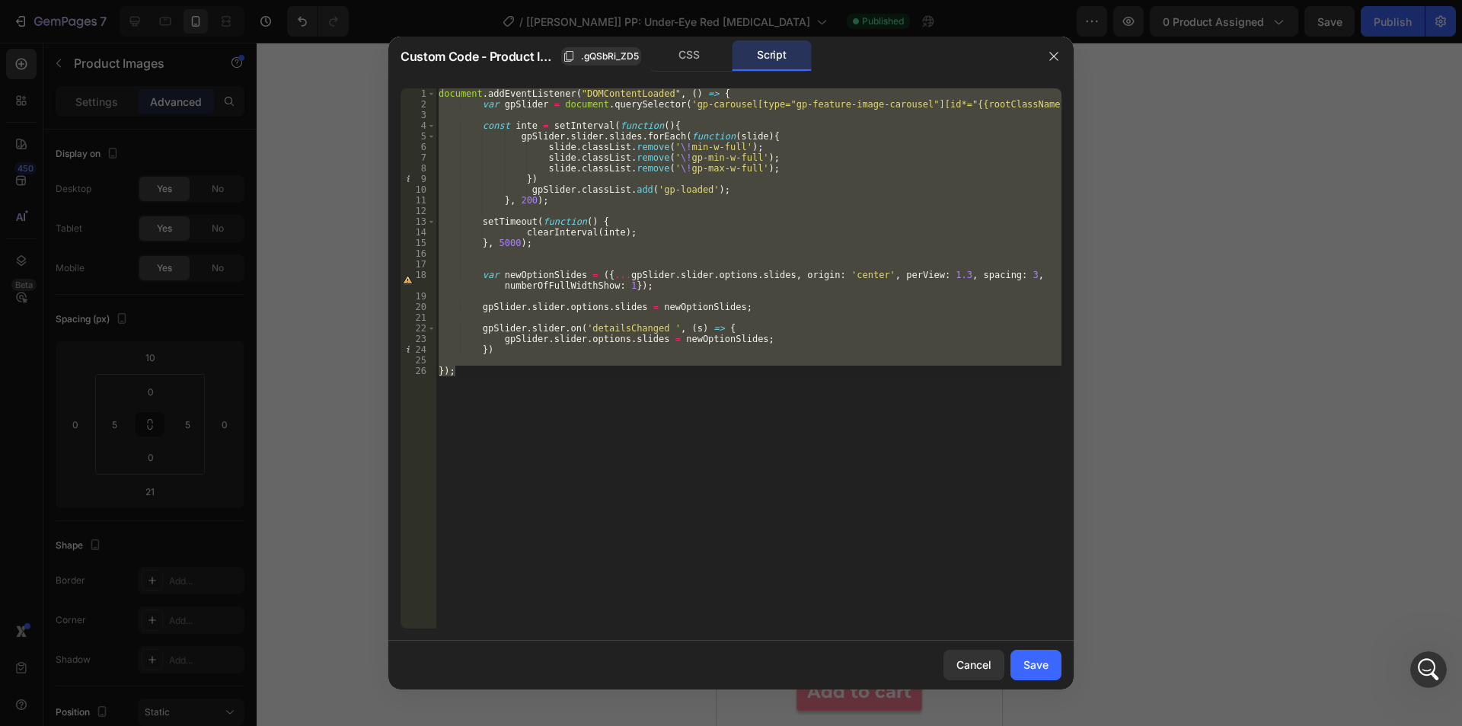
click at [754, 431] on div "document . addEventListener ( "DOMContentLoaded" , ( ) => { var gpSlider = docu…" at bounding box center [749, 358] width 626 height 540
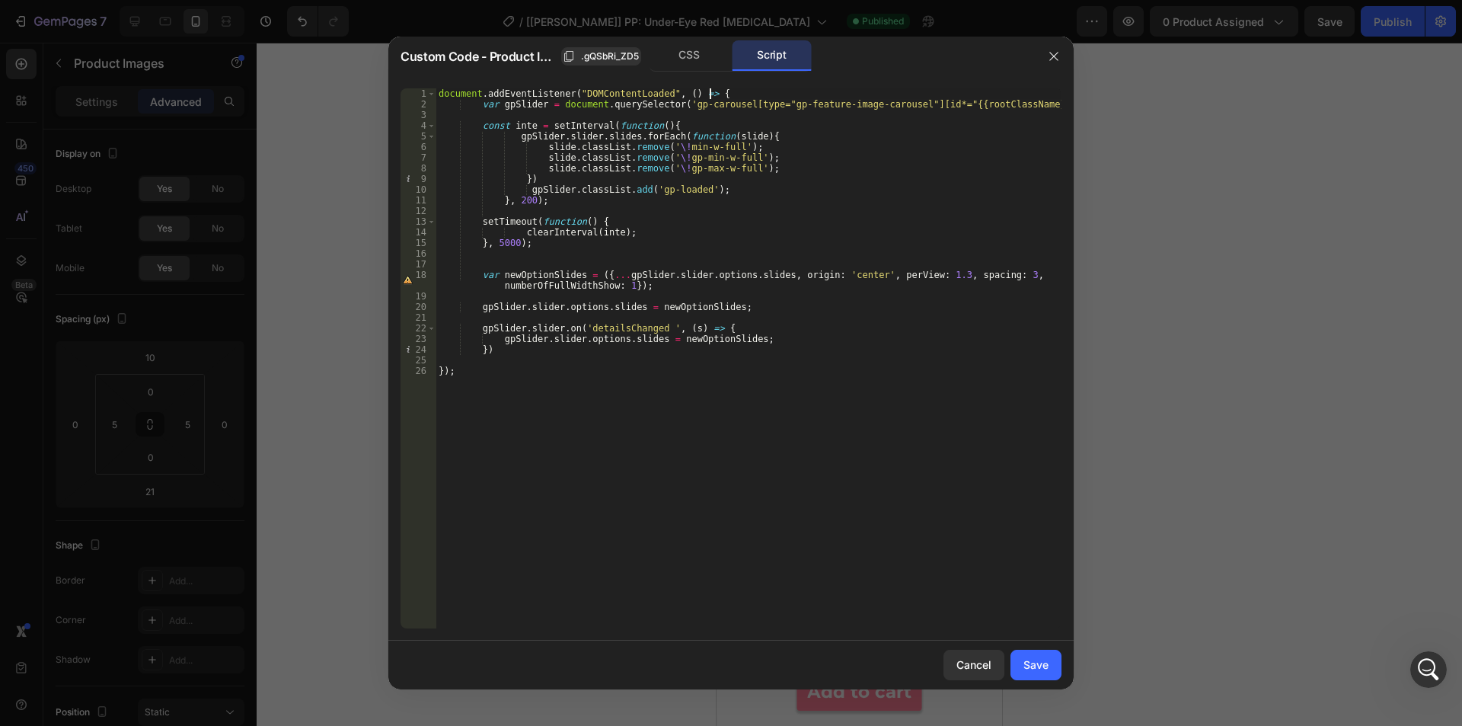
click at [726, 94] on div "document . addEventListener ( "DOMContentLoaded" , ( ) => { var gpSlider = docu…" at bounding box center [749, 368] width 626 height 561
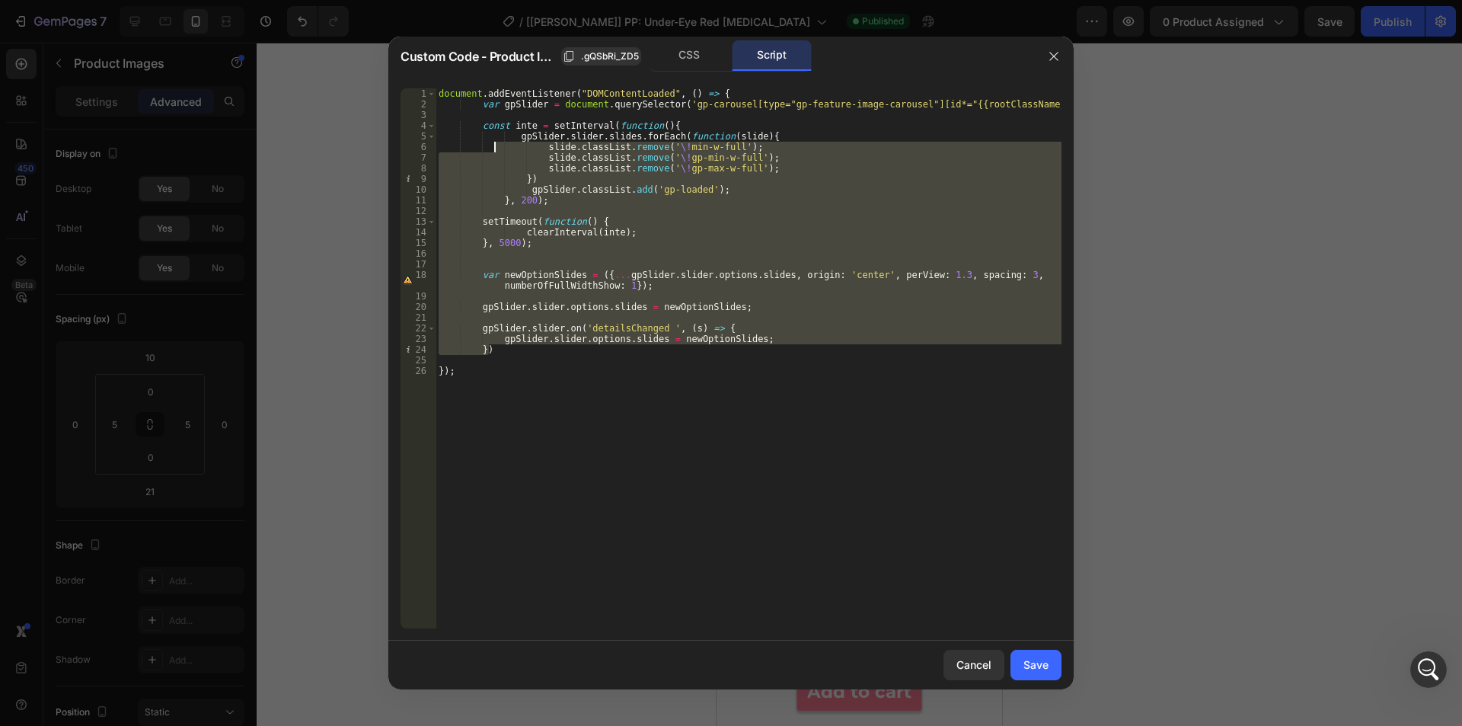
drag, startPoint x: 506, startPoint y: 351, endPoint x: 496, endPoint y: 133, distance: 217.9
click at [494, 133] on div "document . addEventListener ( "DOMContentLoaded" , ( ) => { var gpSlider = docu…" at bounding box center [749, 368] width 626 height 561
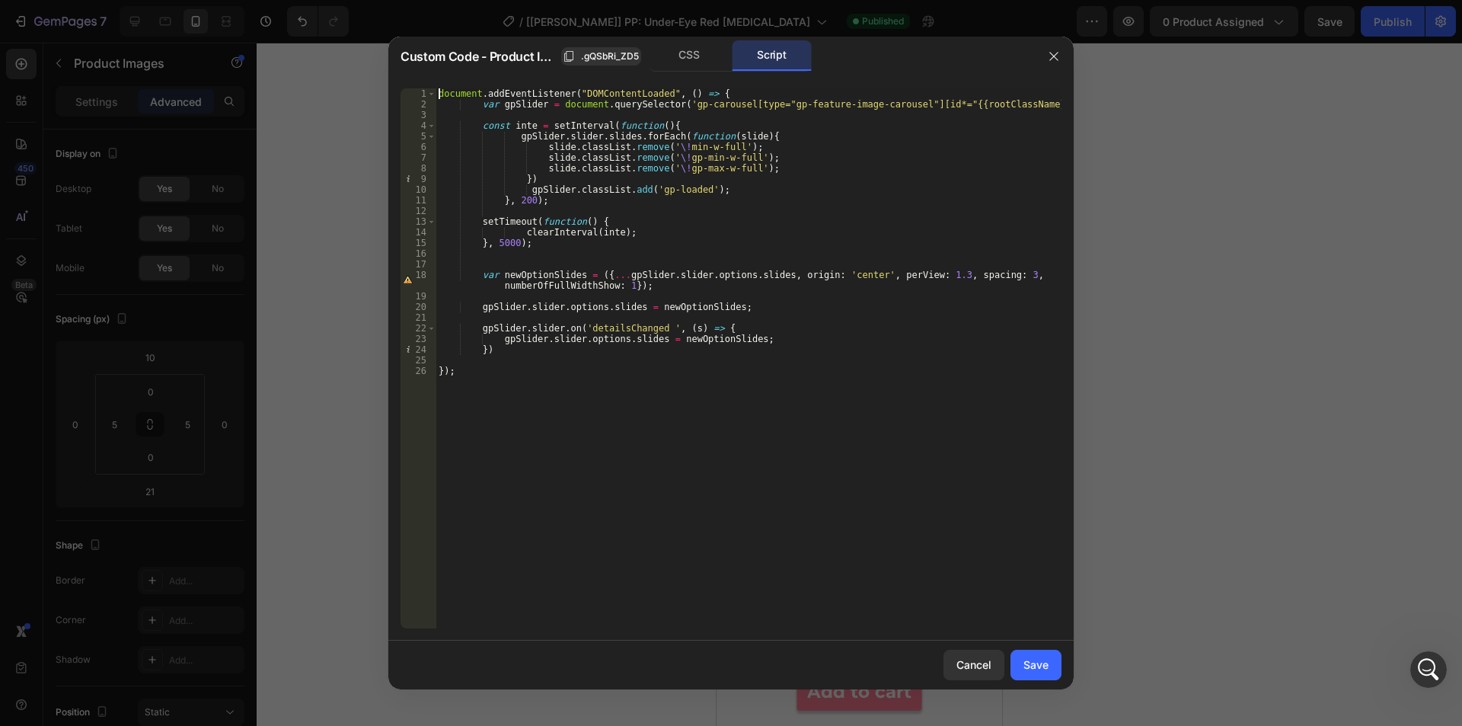
click at [720, 88] on div "document . addEventListener ( "DOMContentLoaded" , ( ) => { var gpSlider = docu…" at bounding box center [749, 358] width 626 height 540
type textarea "document.addEventListener("DOMContentLoaded", () => {"
click at [723, 91] on div "document . addEventListener ( "DOMContentLoaded" , ( ) => { var gpSlider = docu…" at bounding box center [749, 368] width 626 height 561
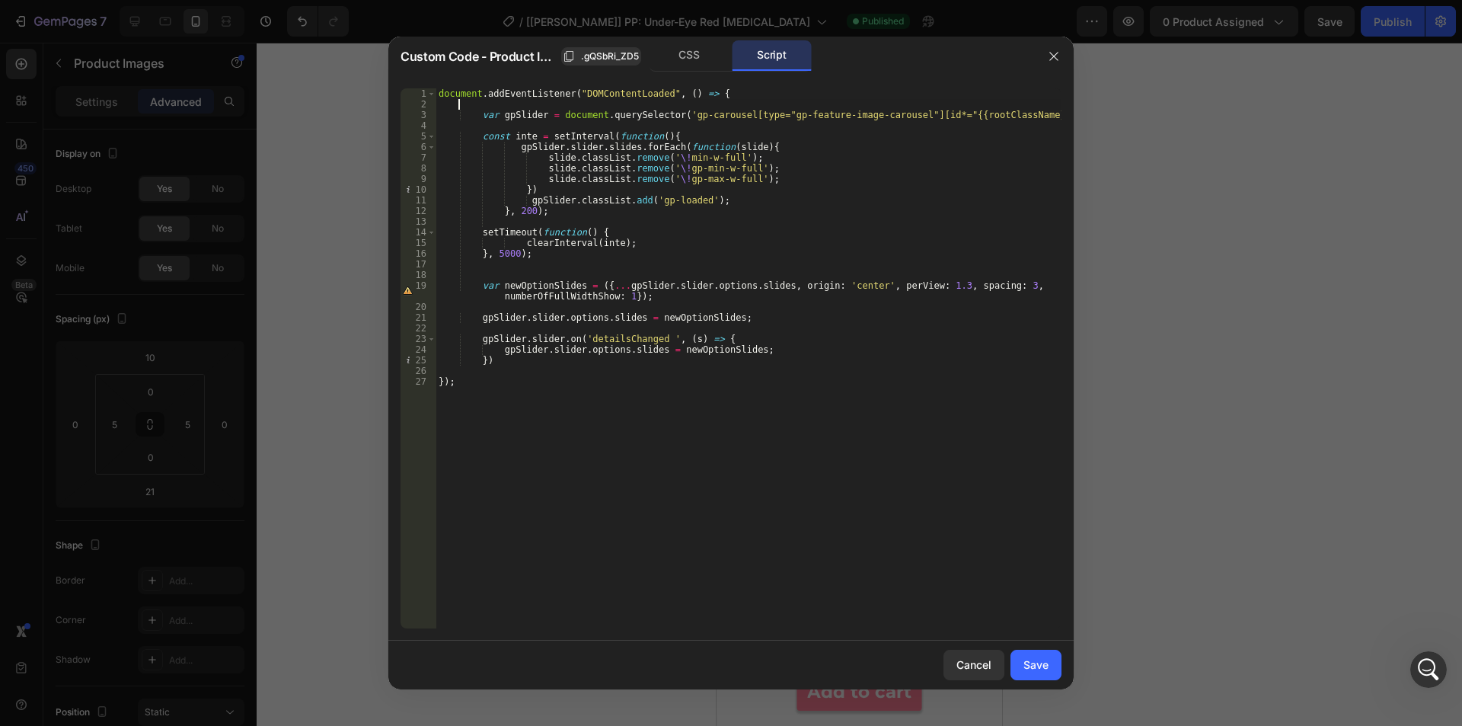
scroll to position [0, 1]
type textarea "i"
type textarea "ì"
type textarea "if (window.innerWidth < 768) {"
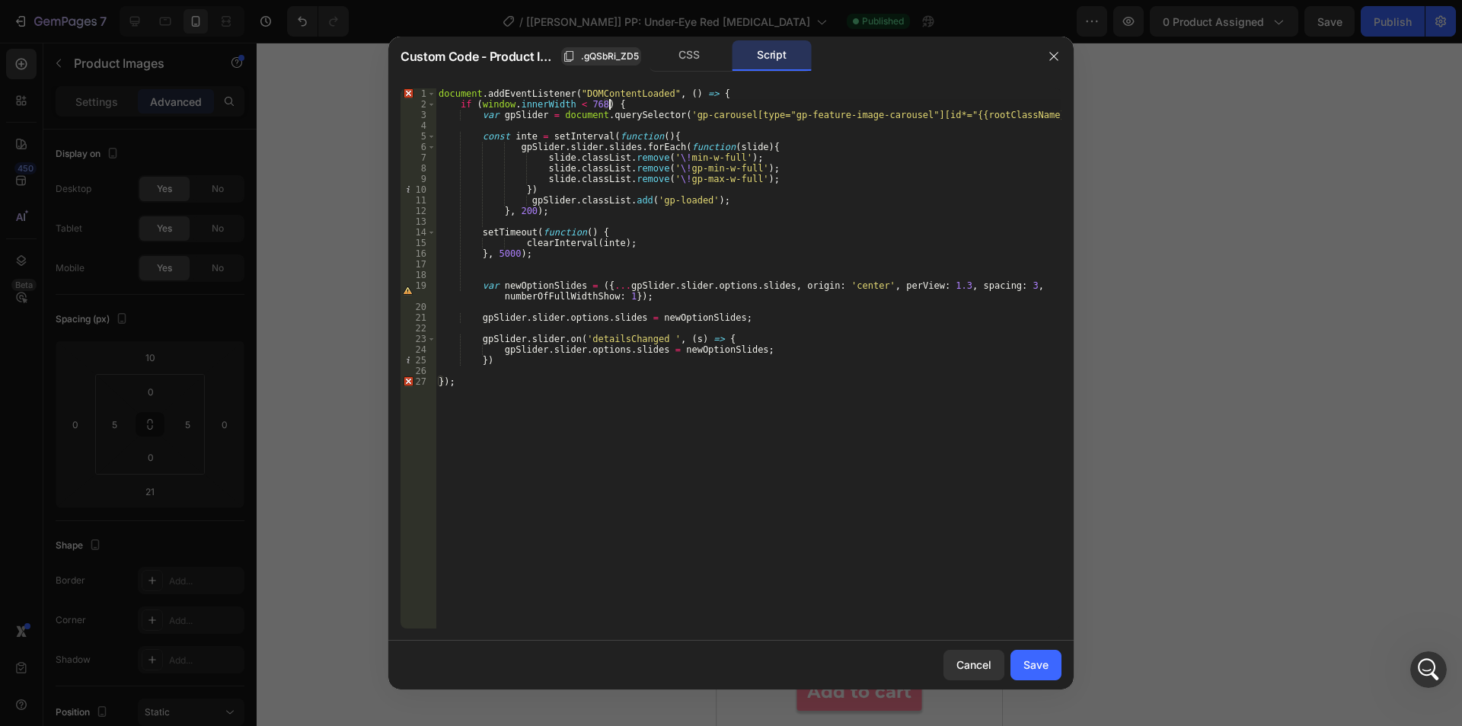
click at [476, 372] on div "document . addEventListener ( "DOMContentLoaded" , ( ) => { if ( window . inner…" at bounding box center [749, 368] width 626 height 561
type textarea "Ư"
type textarea "}"
click at [1029, 663] on div "Save" at bounding box center [1035, 664] width 25 height 16
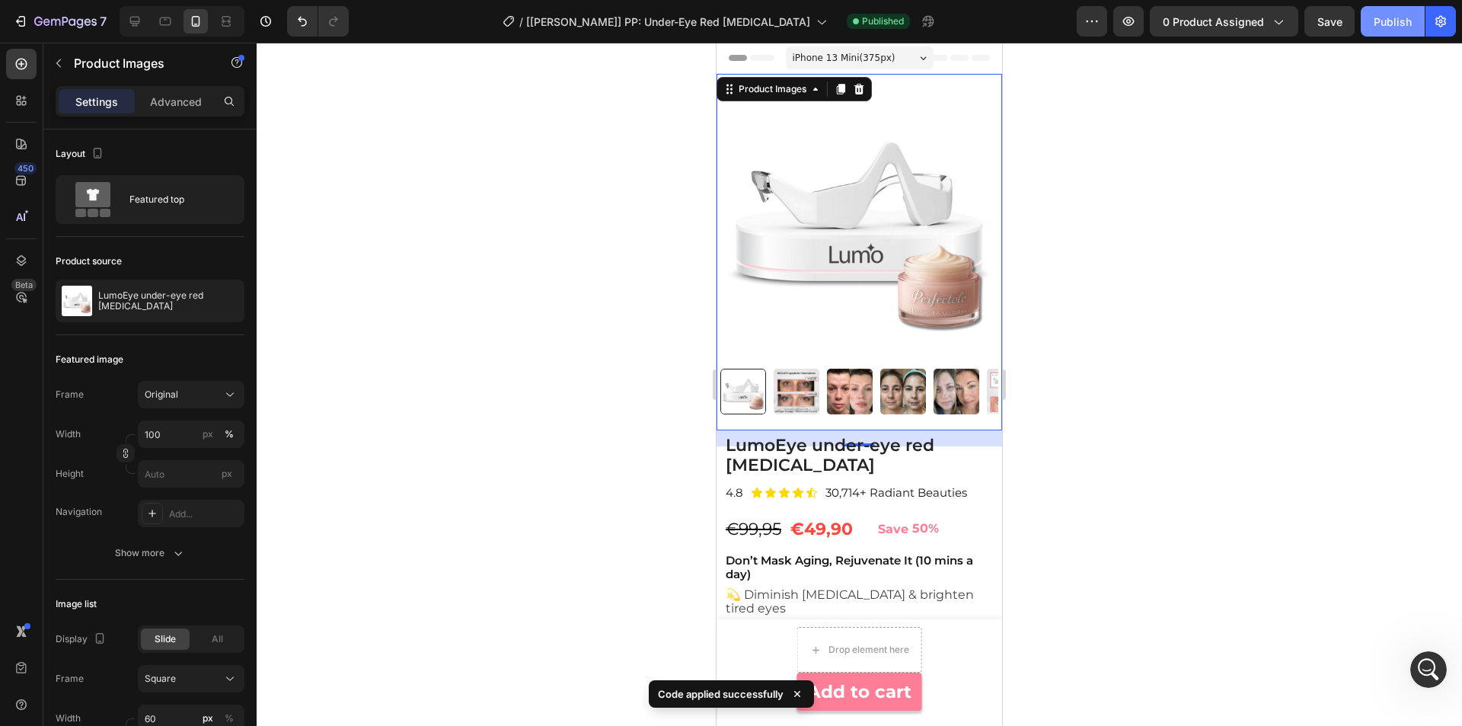
click at [1389, 16] on div "Publish" at bounding box center [1393, 22] width 38 height 16
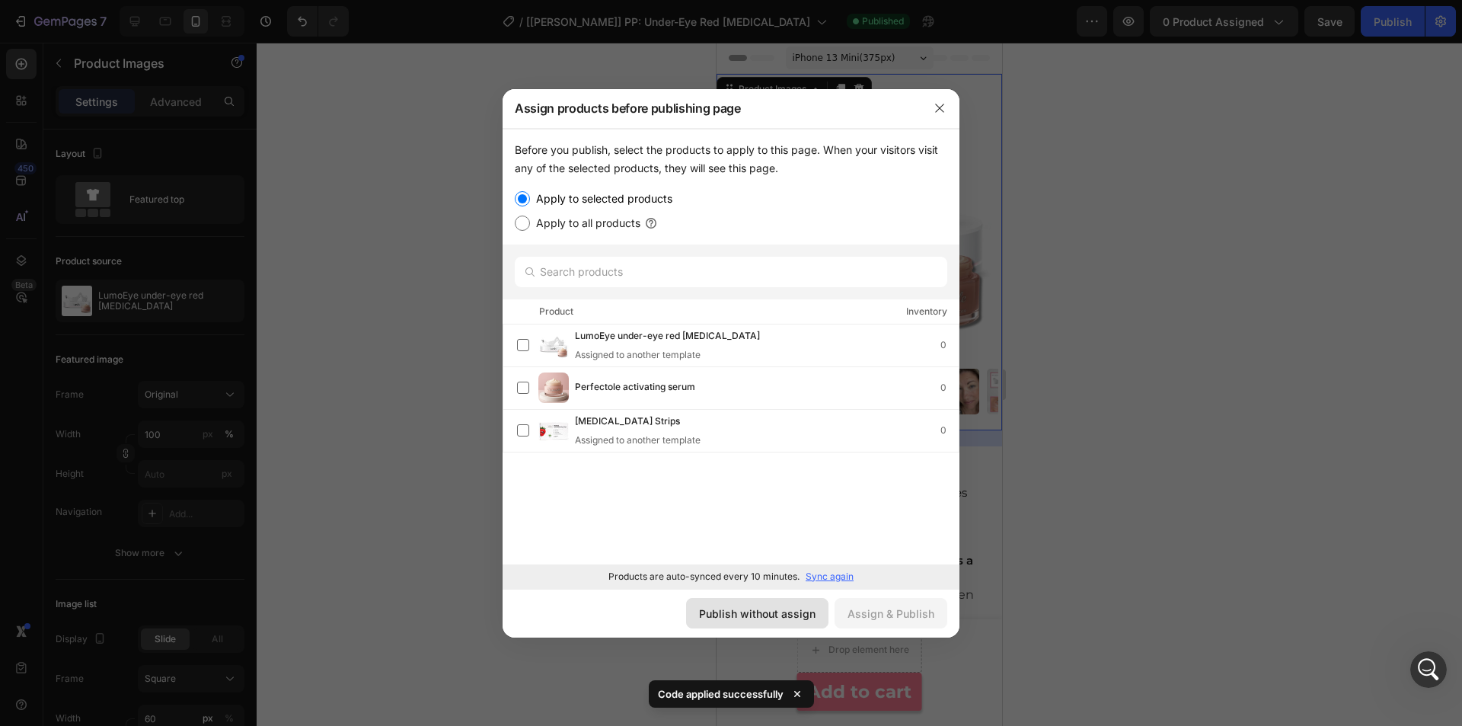
click at [748, 620] on div "Publish without assign" at bounding box center [757, 613] width 116 height 16
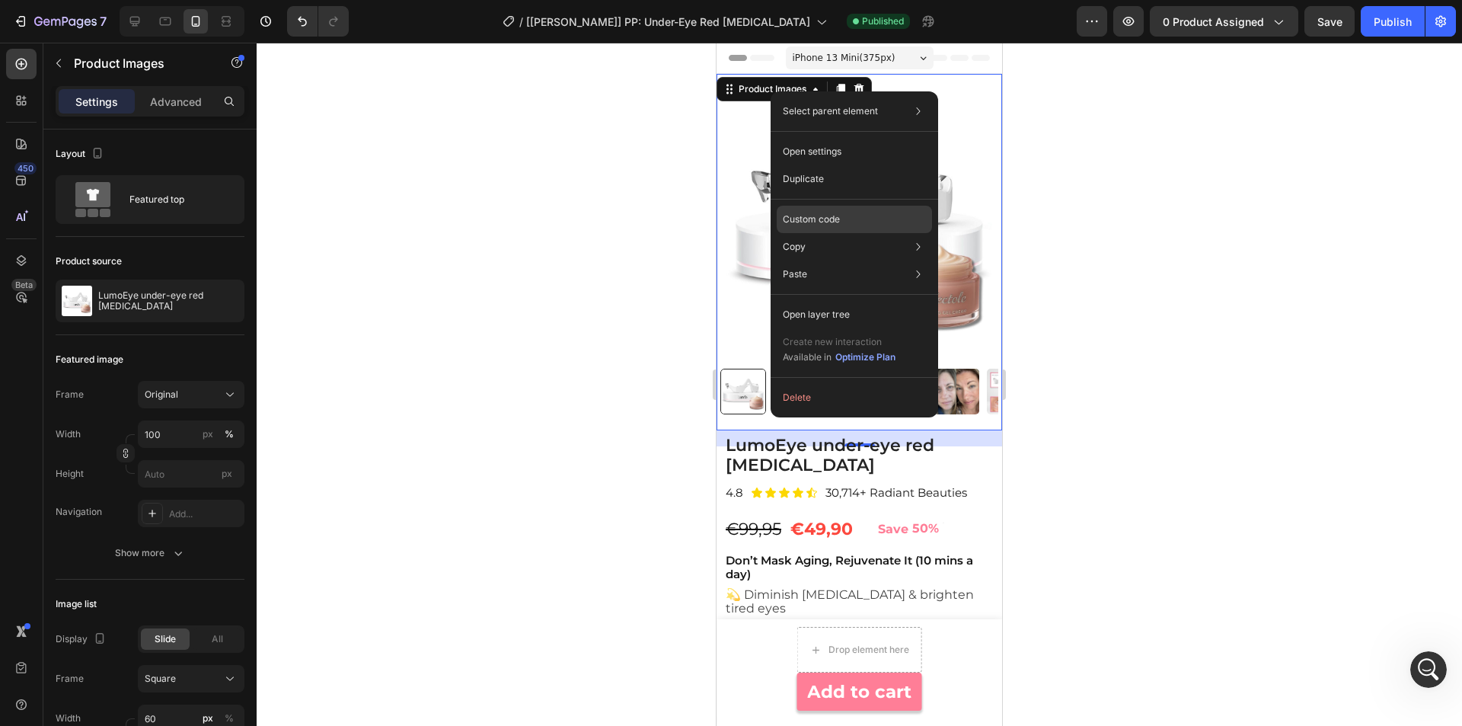
click at [825, 215] on p "Custom code" at bounding box center [811, 219] width 57 height 14
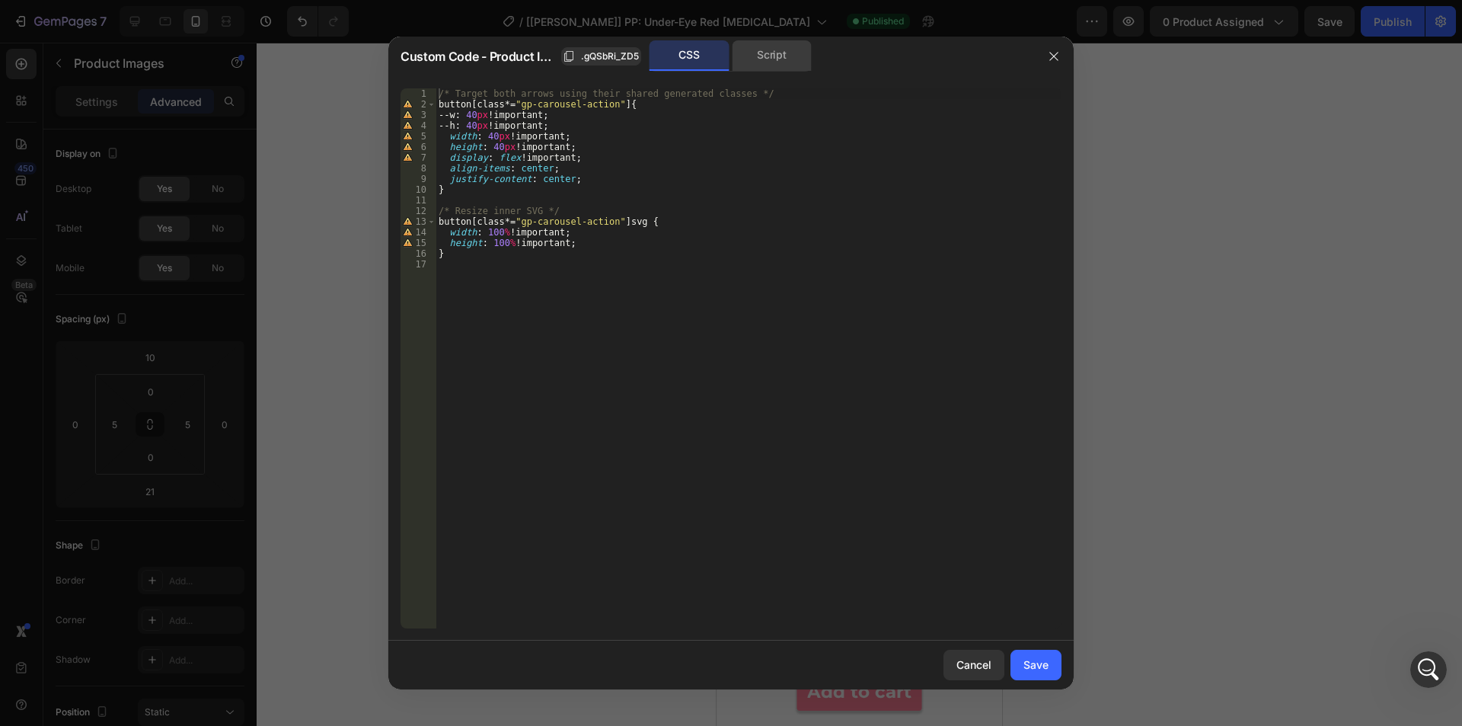
click at [758, 56] on div "Script" at bounding box center [772, 55] width 80 height 30
